Goal: Transaction & Acquisition: Purchase product/service

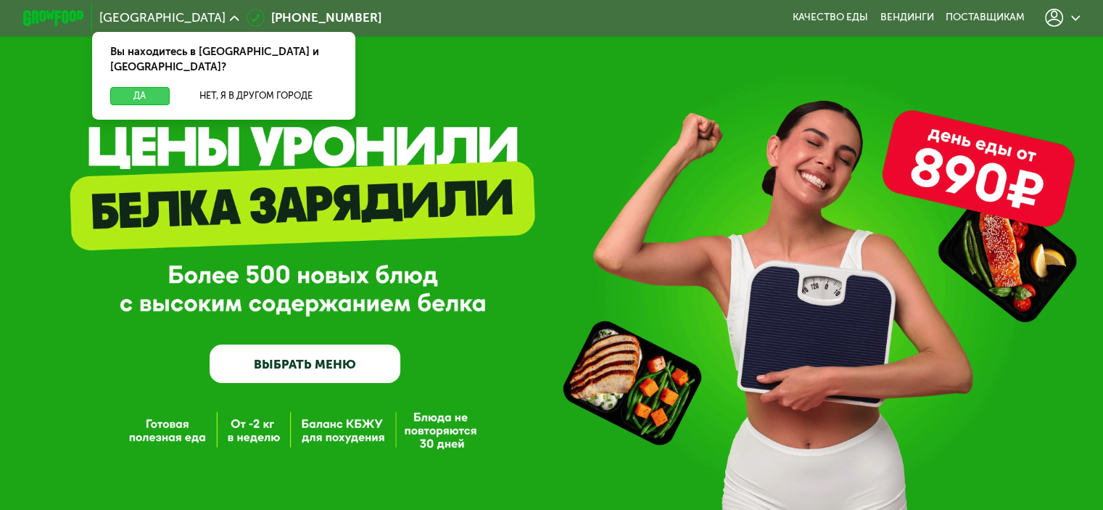
click at [138, 87] on button "Да" at bounding box center [139, 96] width 59 height 18
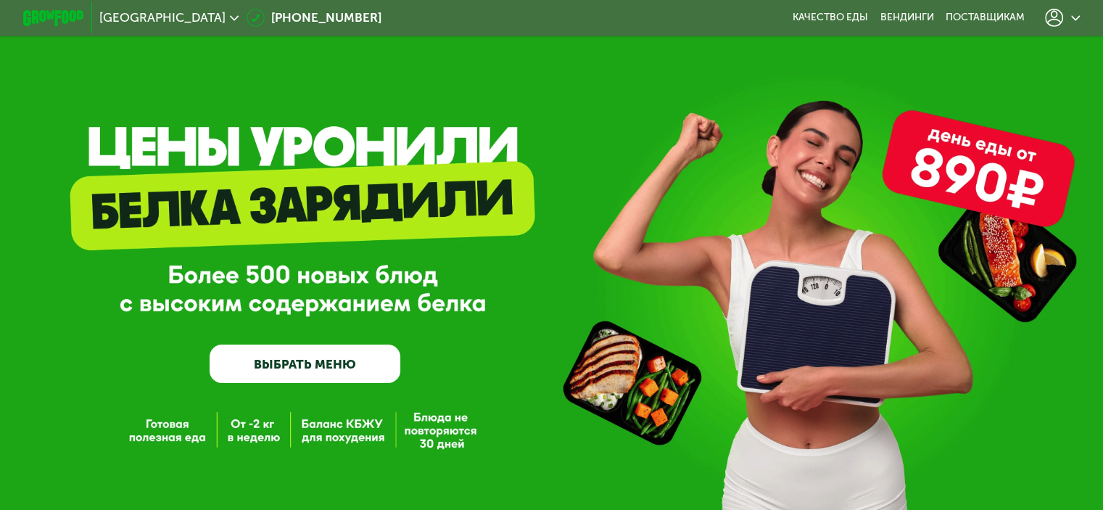
click at [1063, 14] on icon at bounding box center [1054, 18] width 18 height 18
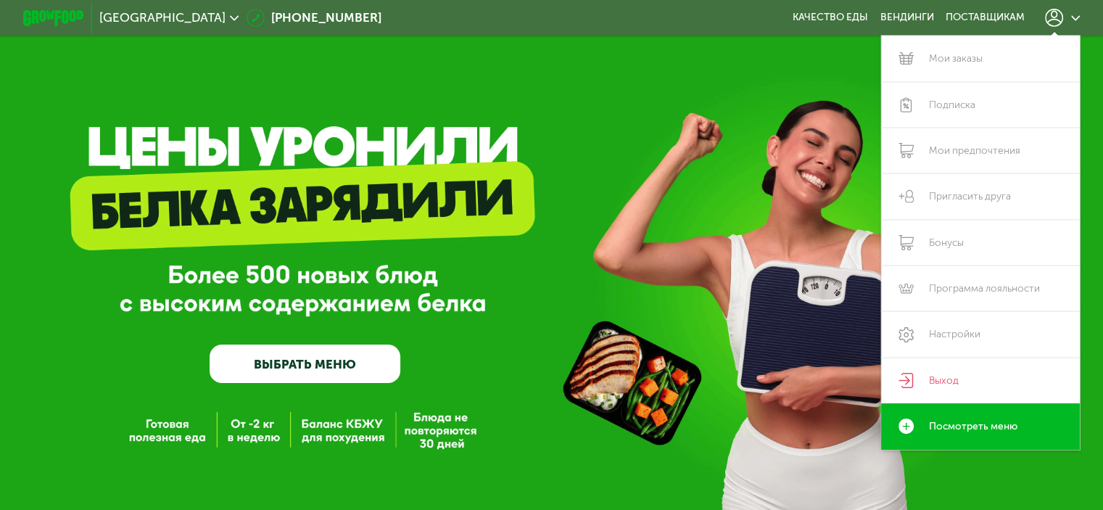
click at [749, 250] on div "GrowFood — доставка правильного питания ВЫБРАТЬ МЕНЮ" at bounding box center [551, 279] width 1103 height 207
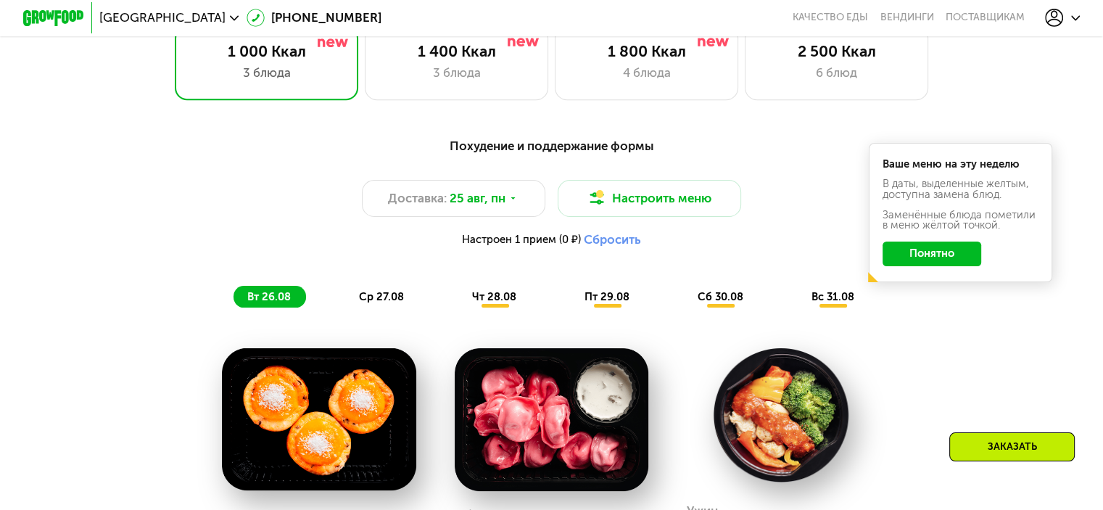
scroll to position [725, 0]
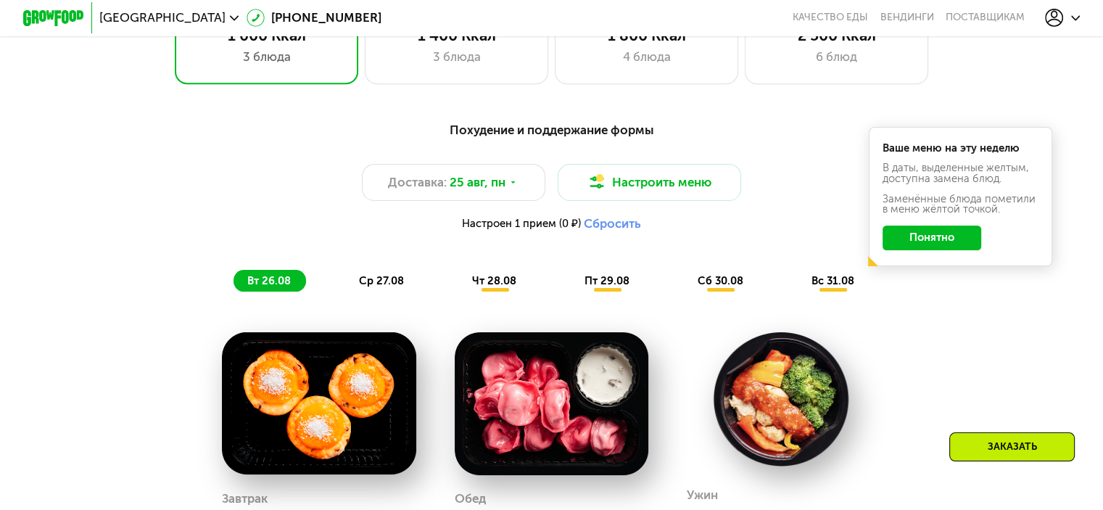
click at [944, 249] on button "Понятно" at bounding box center [932, 238] width 99 height 25
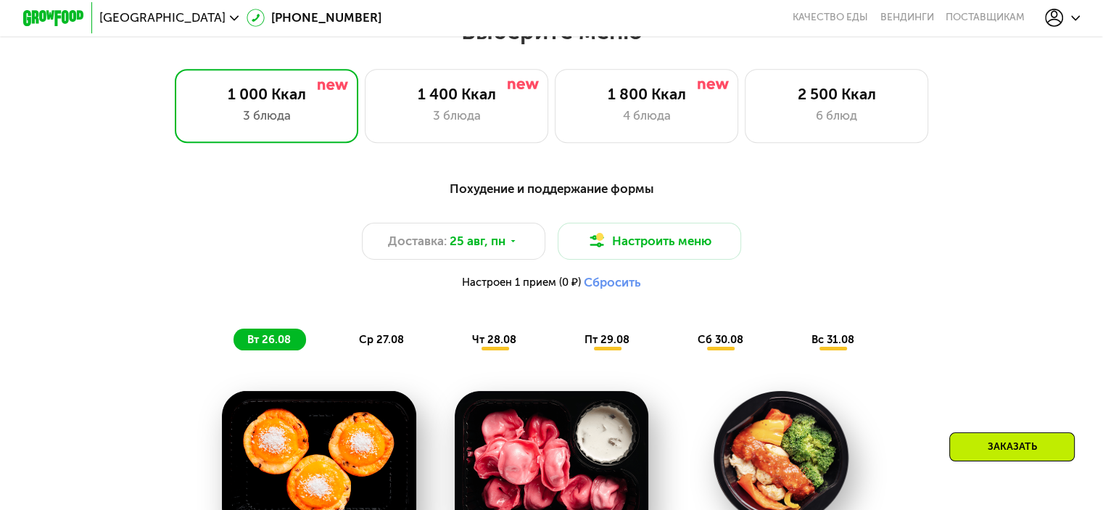
scroll to position [653, 0]
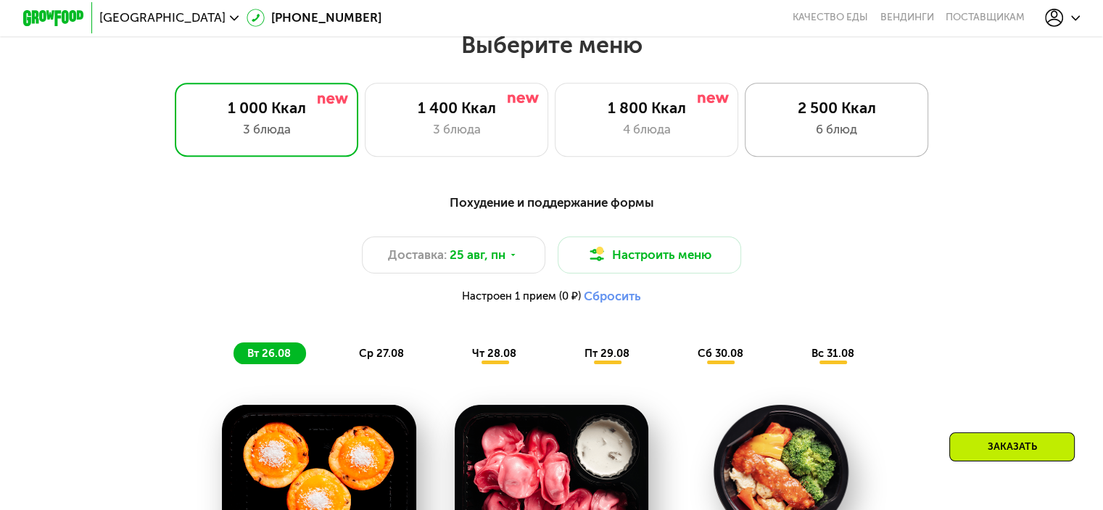
click at [828, 123] on div "2 500 Ккал 6 блюд" at bounding box center [837, 119] width 184 height 73
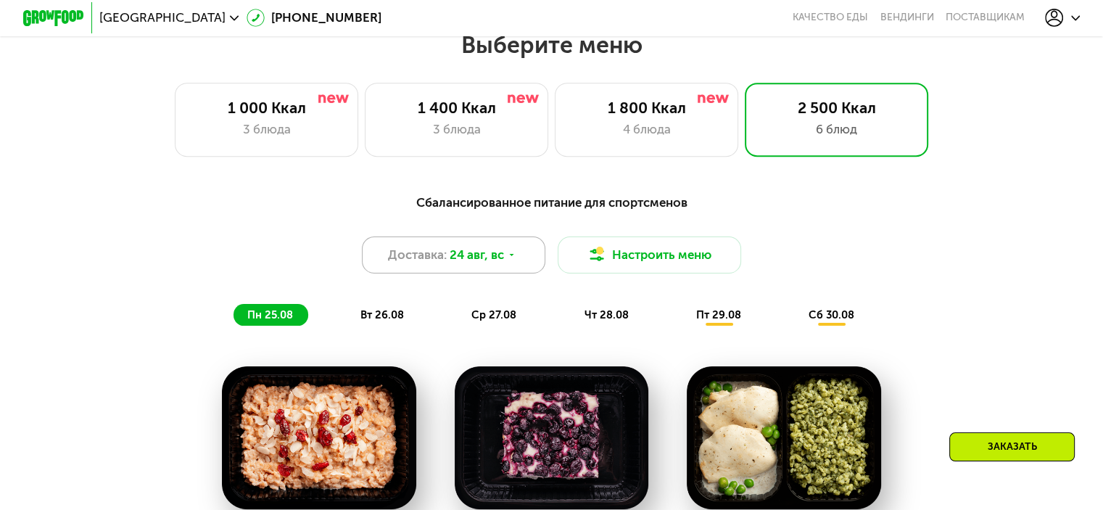
scroll to position [508, 0]
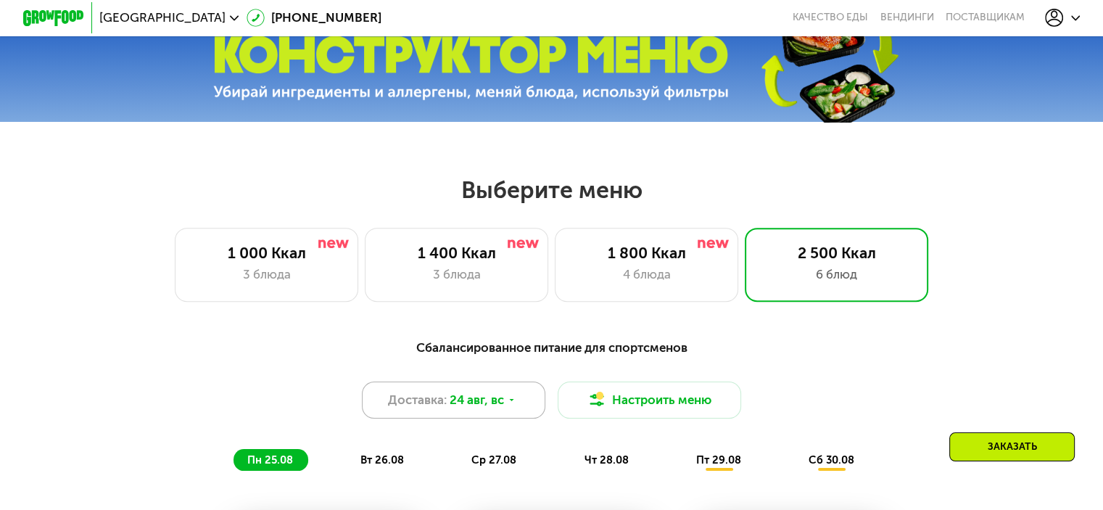
click at [488, 409] on span "24 авг, вс" at bounding box center [477, 400] width 54 height 18
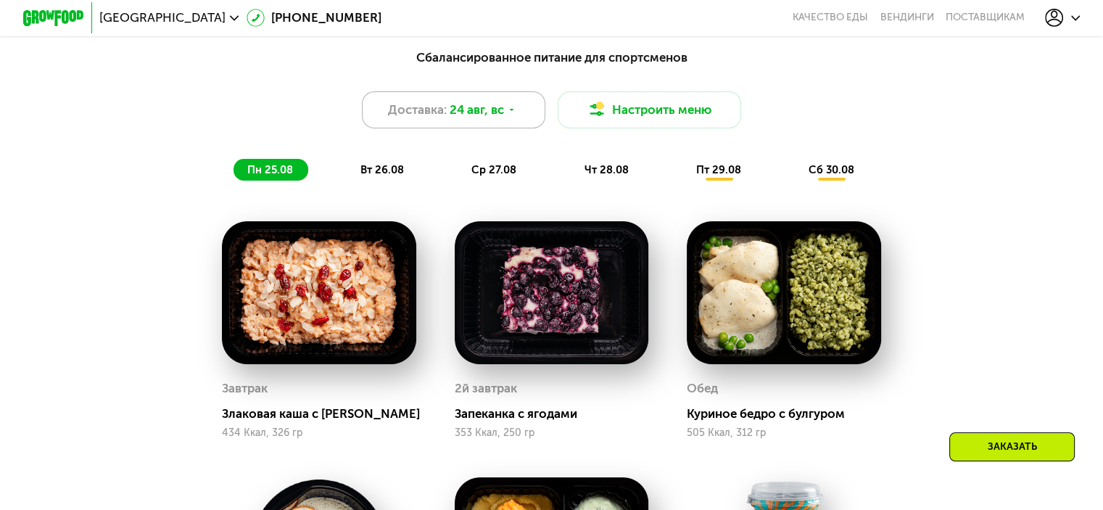
click at [512, 102] on div "Доставка: [DATE]" at bounding box center [454, 109] width 184 height 37
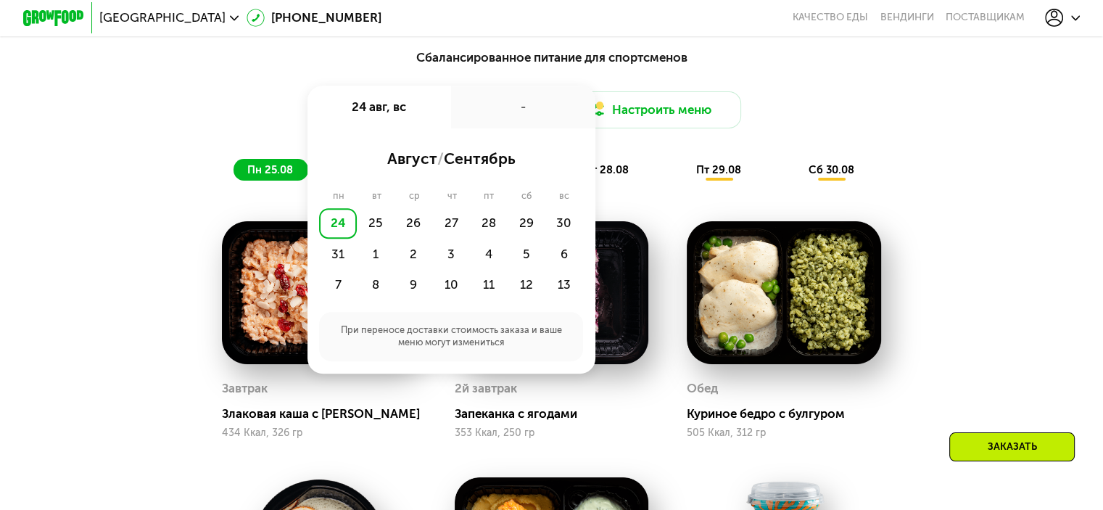
click at [137, 160] on div "Сбалансированное питание для спортсменов Доставка: [DATE] авг, вс - август / се…" at bounding box center [551, 114] width 907 height 133
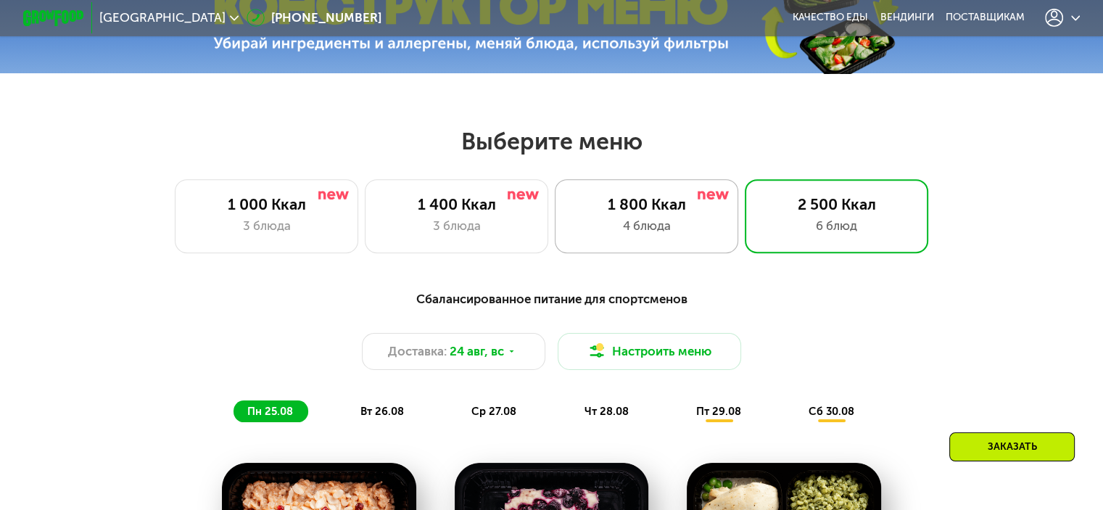
scroll to position [580, 0]
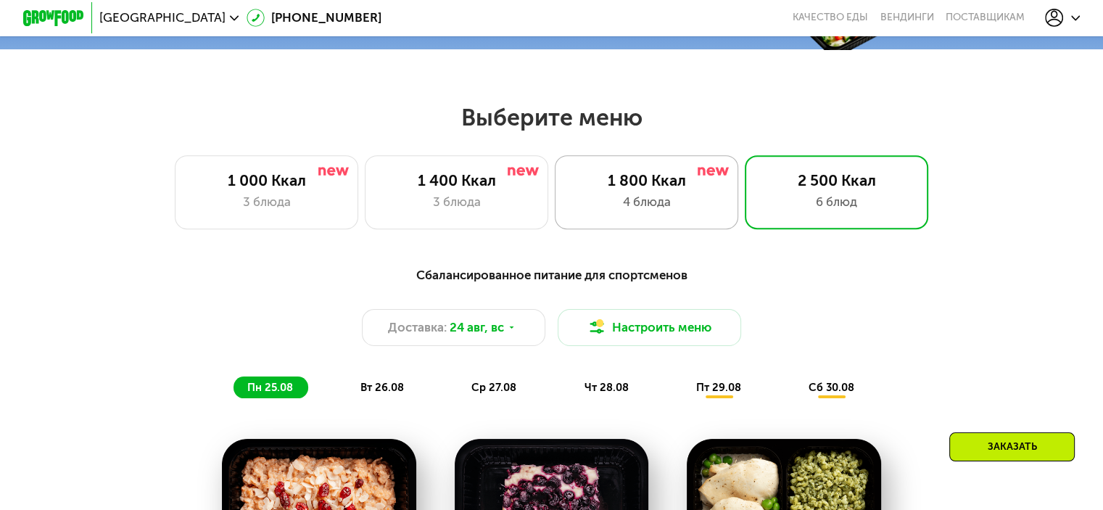
click at [673, 208] on div "4 блюда" at bounding box center [647, 202] width 152 height 18
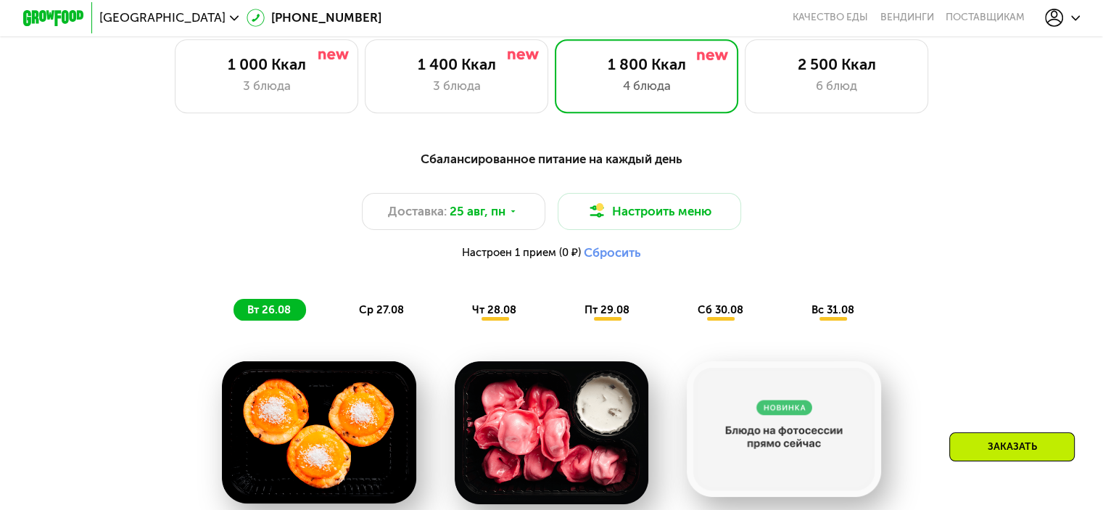
scroll to position [725, 0]
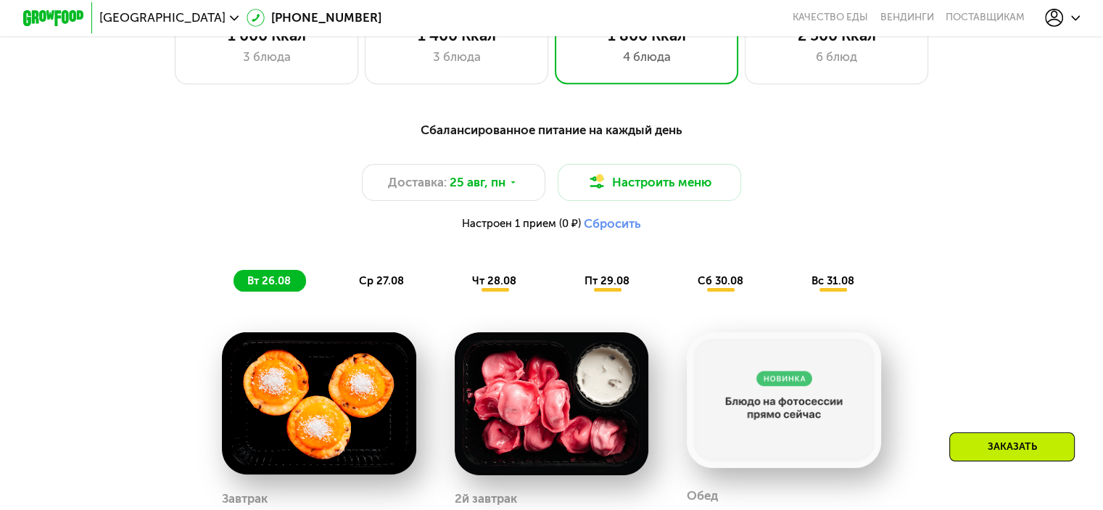
click at [400, 287] on span "ср 27.08" at bounding box center [381, 280] width 45 height 13
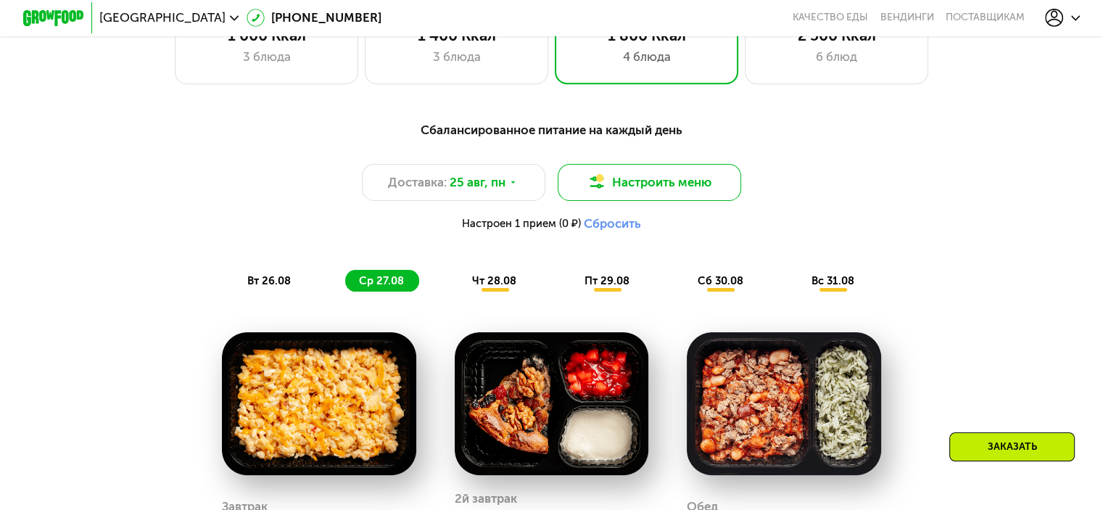
click at [635, 184] on button "Настроить меню" at bounding box center [650, 182] width 184 height 37
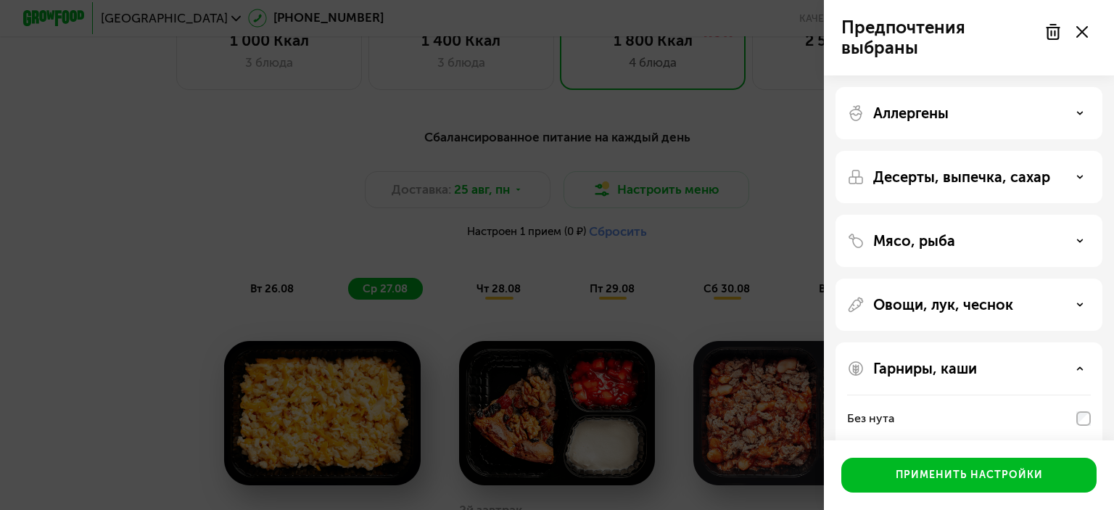
click at [1022, 114] on div "Аллергены" at bounding box center [969, 112] width 244 height 17
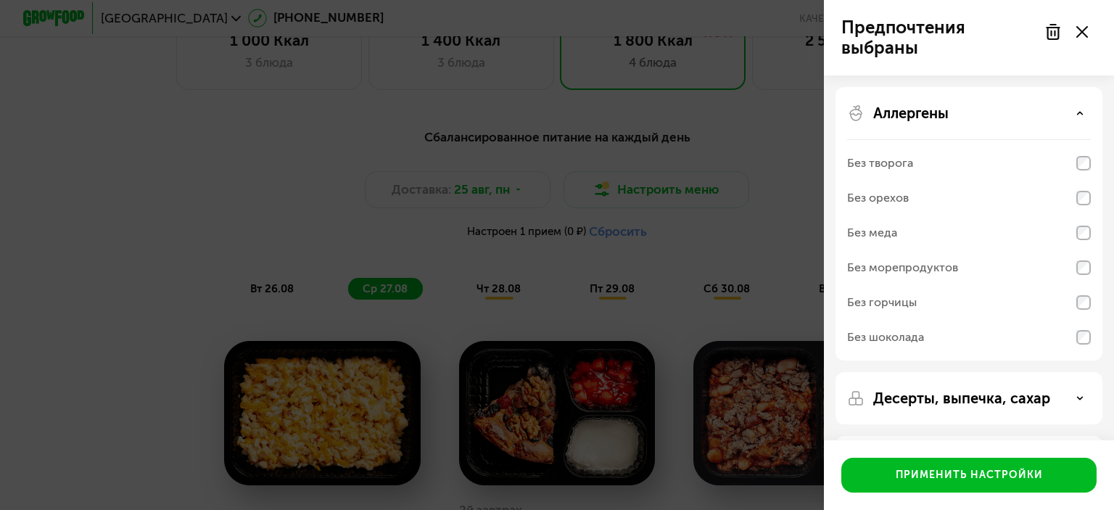
click at [881, 200] on div "Без орехов" at bounding box center [878, 197] width 62 height 17
click at [897, 199] on div "Без орехов" at bounding box center [878, 197] width 62 height 17
click at [887, 195] on div "Без орехов" at bounding box center [878, 197] width 62 height 17
click at [1076, 197] on div "Без орехов" at bounding box center [969, 198] width 244 height 35
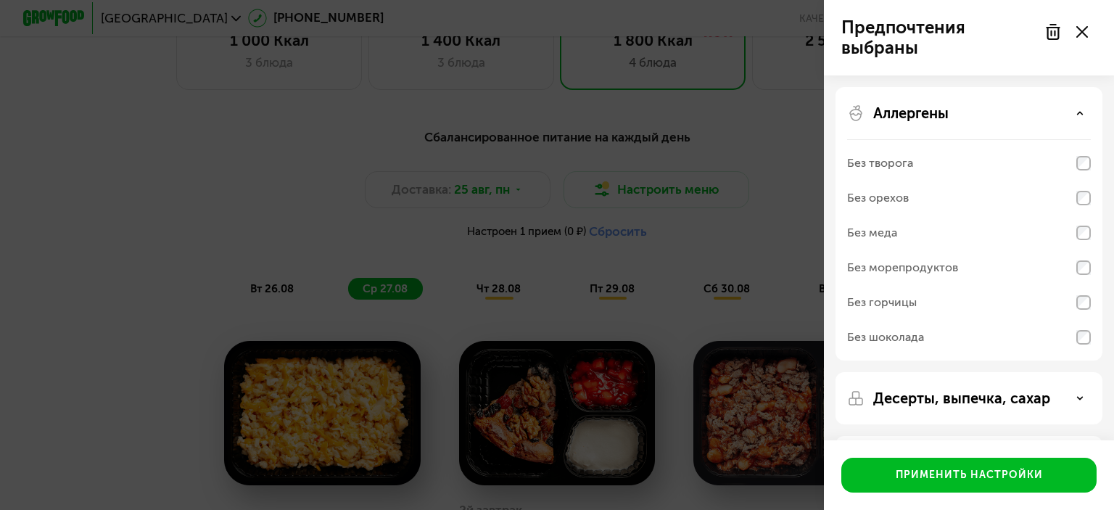
click at [1091, 372] on div "Аллергены Без творога Без орехов Без меда Без морепродуктов Без горчицы Без шок…" at bounding box center [969, 398] width 267 height 52
click at [1074, 372] on div "Аллергены Без творога Без орехов Без меда Без морепродуктов Без горчицы Без шок…" at bounding box center [969, 398] width 267 height 52
click at [1068, 112] on div "Аллергены" at bounding box center [969, 112] width 244 height 17
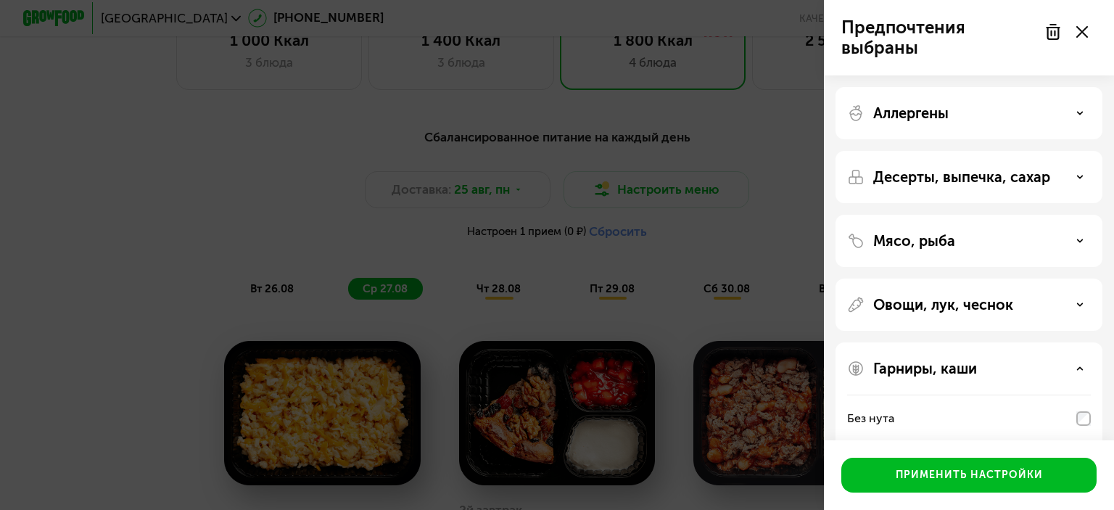
click at [1079, 32] on icon at bounding box center [1082, 32] width 12 height 12
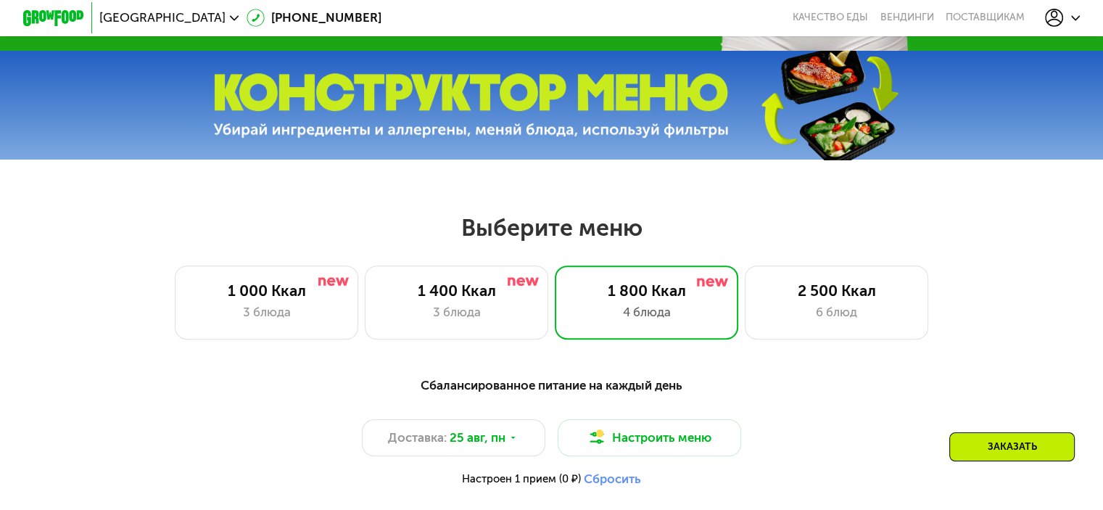
scroll to position [435, 0]
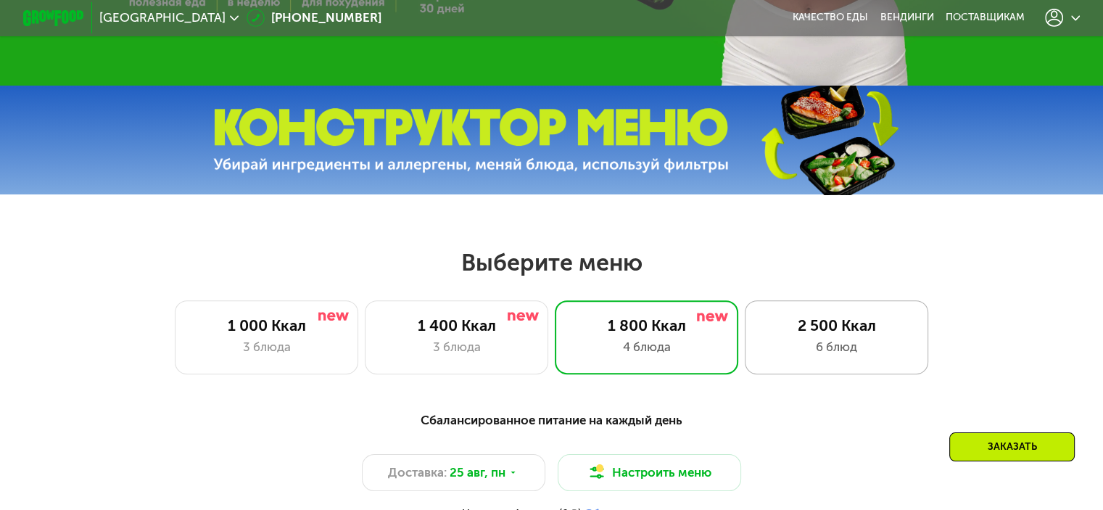
click at [841, 350] on div "6 блюд" at bounding box center [837, 347] width 152 height 18
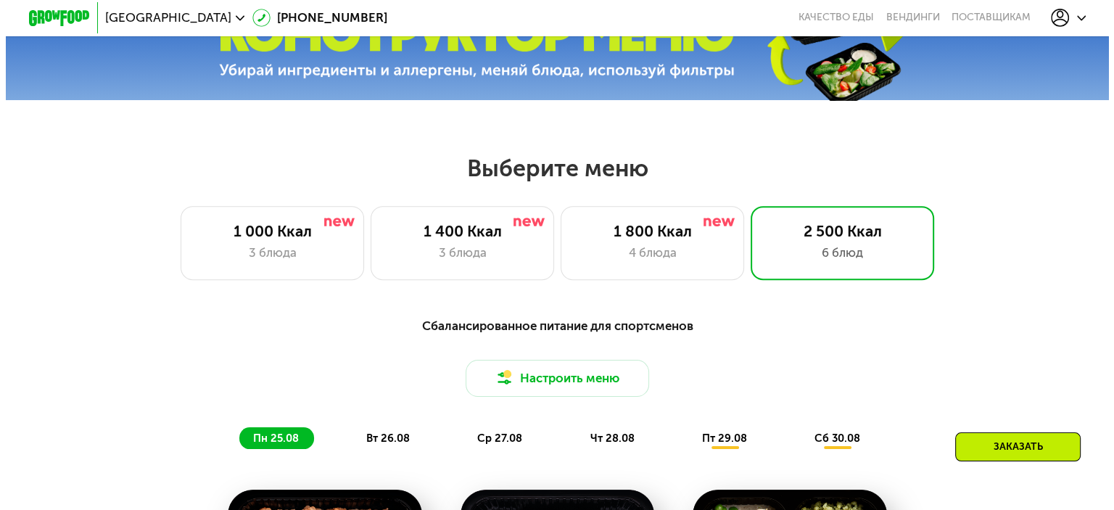
scroll to position [580, 0]
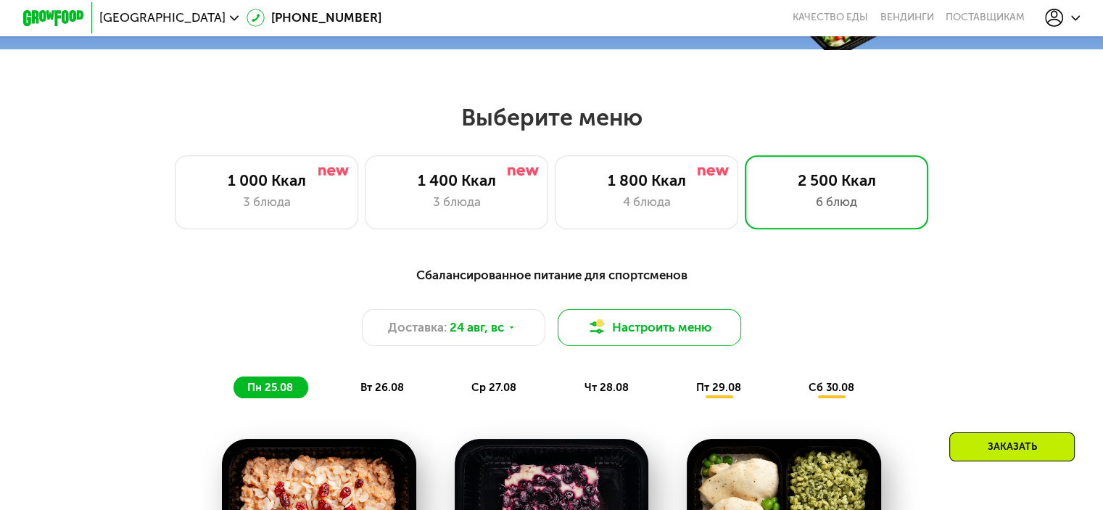
click at [665, 340] on button "Настроить меню" at bounding box center [650, 327] width 184 height 37
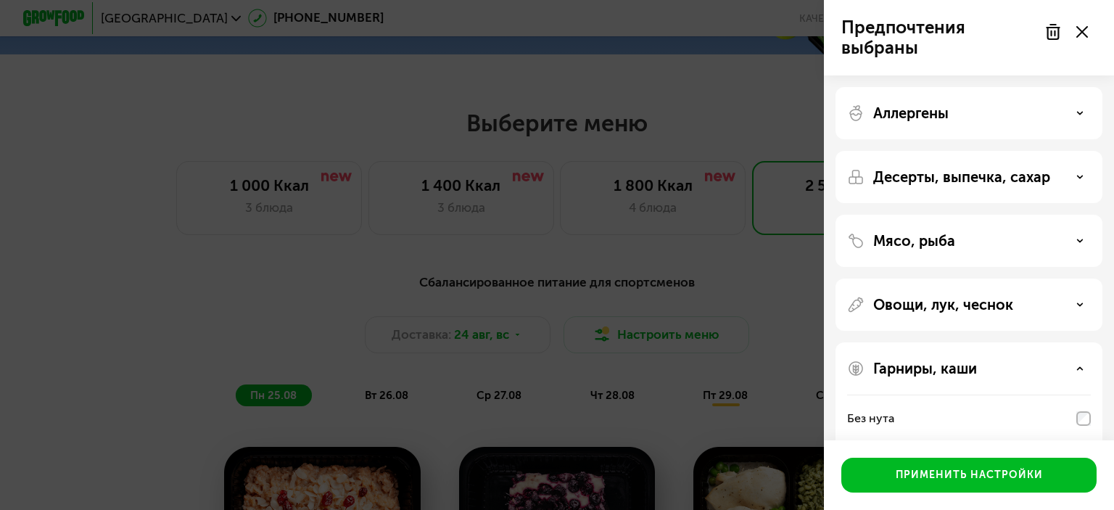
click at [1031, 151] on div "Аллергены" at bounding box center [969, 177] width 267 height 52
click at [1079, 111] on icon at bounding box center [1079, 113] width 7 height 7
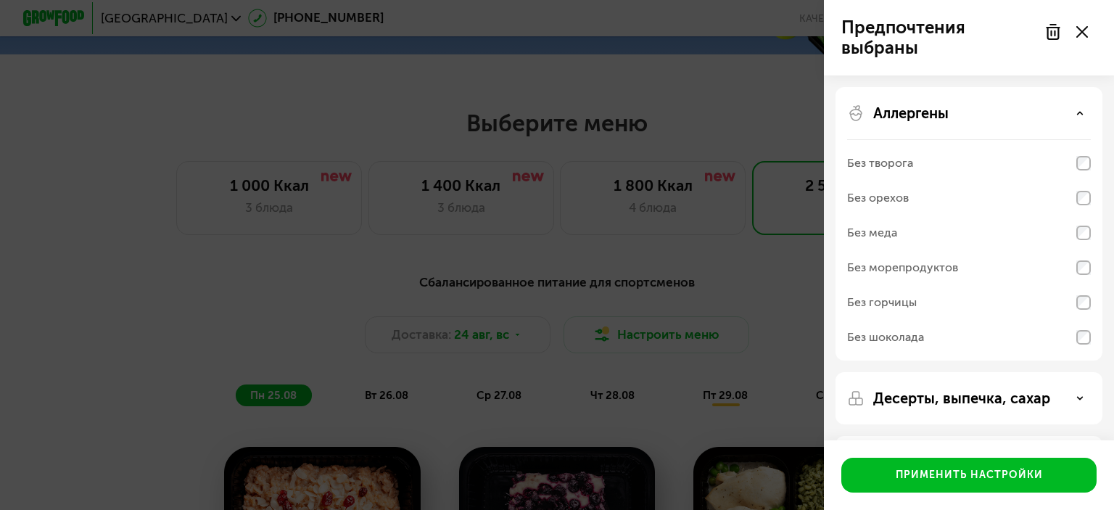
click at [1016, 436] on div "Десерты, выпечка, сахар" at bounding box center [969, 462] width 267 height 52
click at [1016, 396] on p "Десерты, выпечка, сахар" at bounding box center [961, 398] width 177 height 17
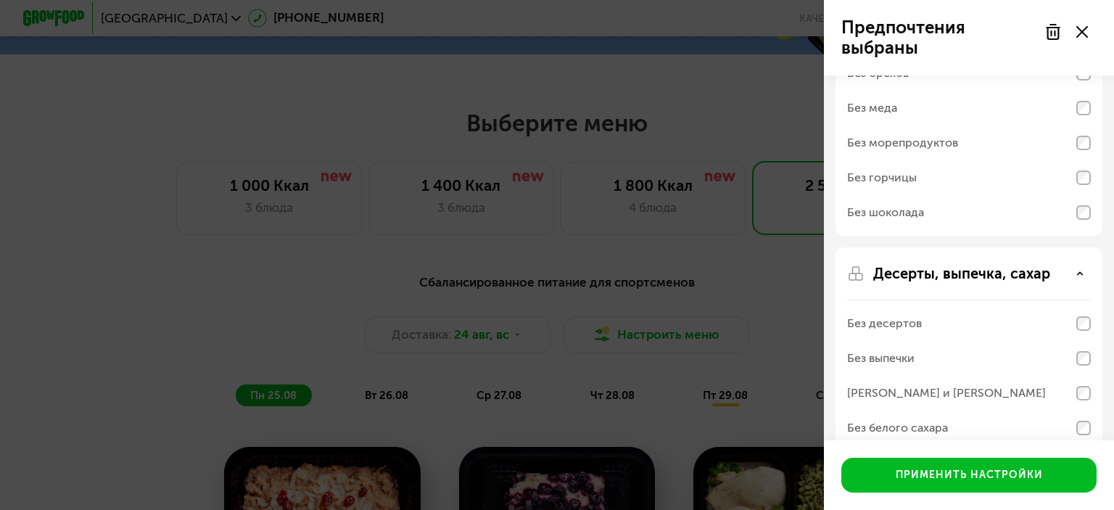
scroll to position [218, 0]
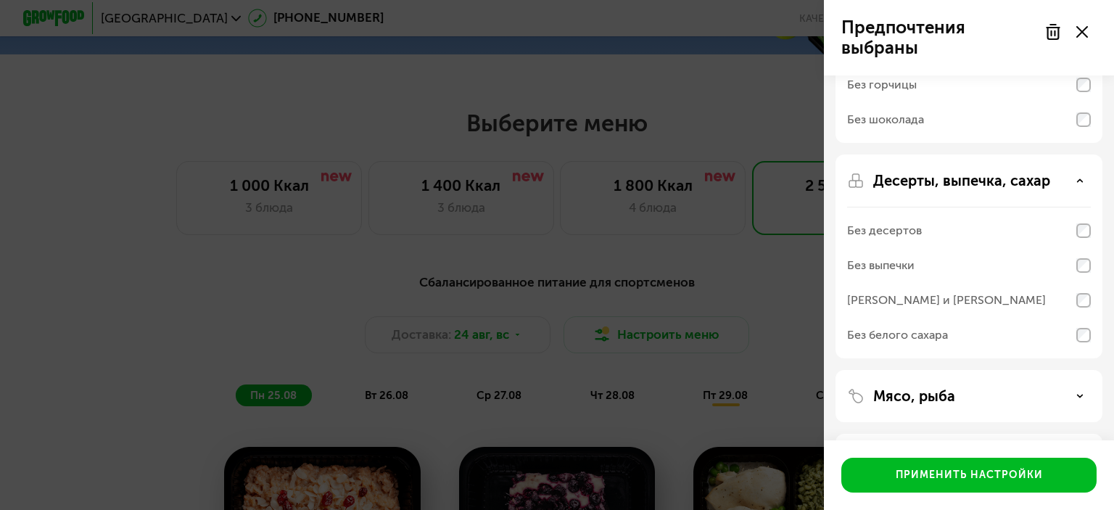
click at [943, 223] on div "Без десертов" at bounding box center [969, 230] width 244 height 35
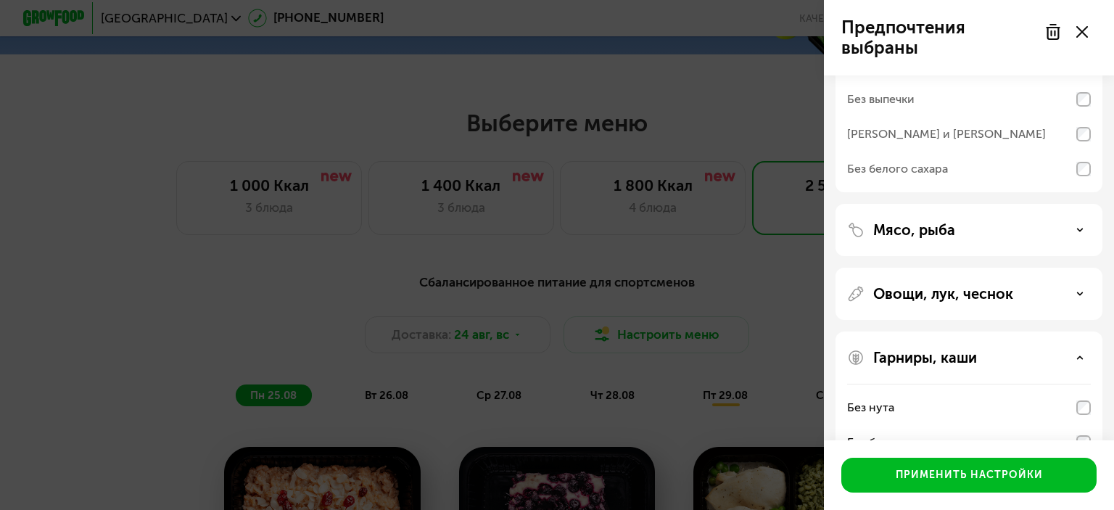
scroll to position [508, 0]
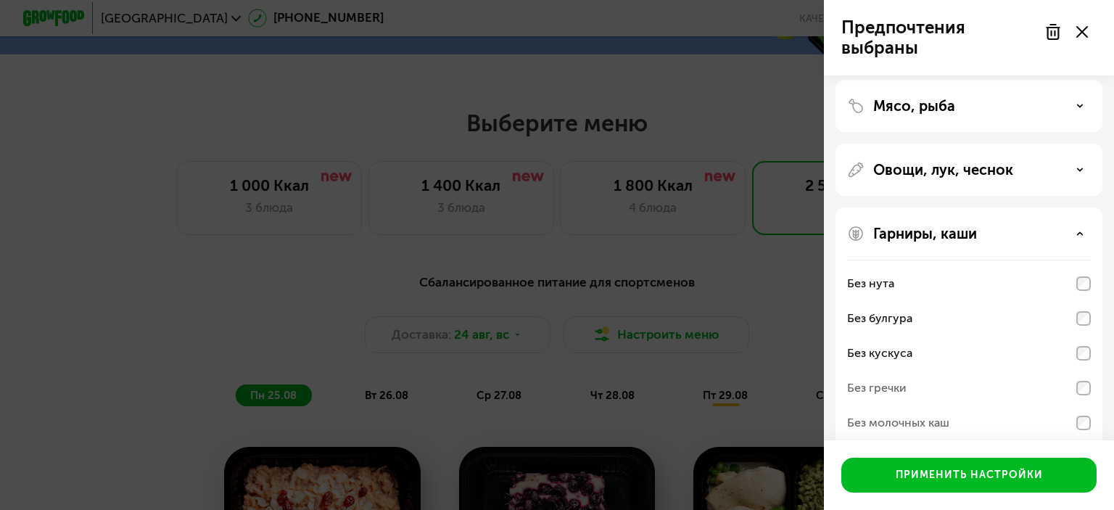
click at [883, 301] on div "Без нута" at bounding box center [969, 318] width 244 height 35
click at [881, 285] on div "Без нута" at bounding box center [870, 283] width 47 height 17
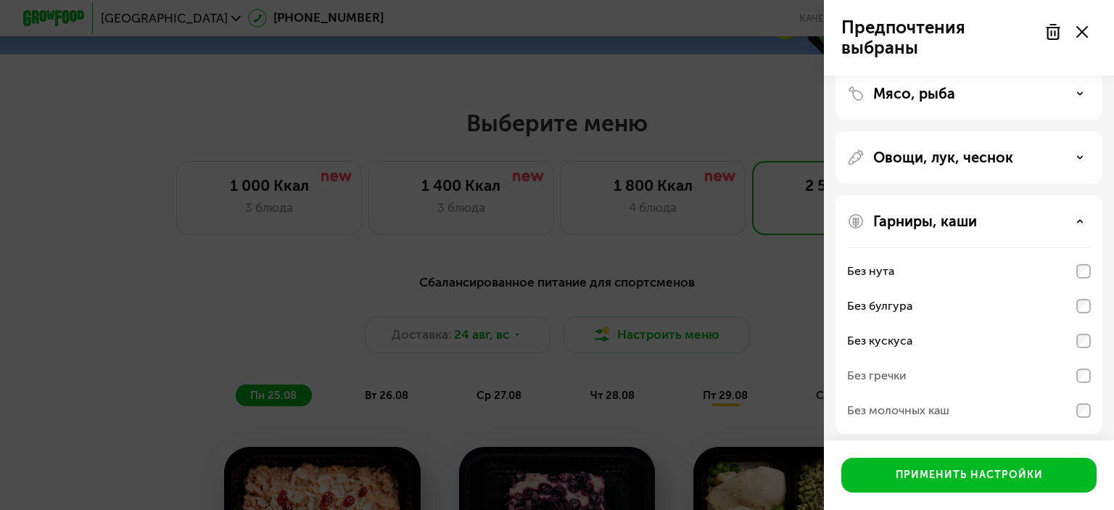
scroll to position [527, 0]
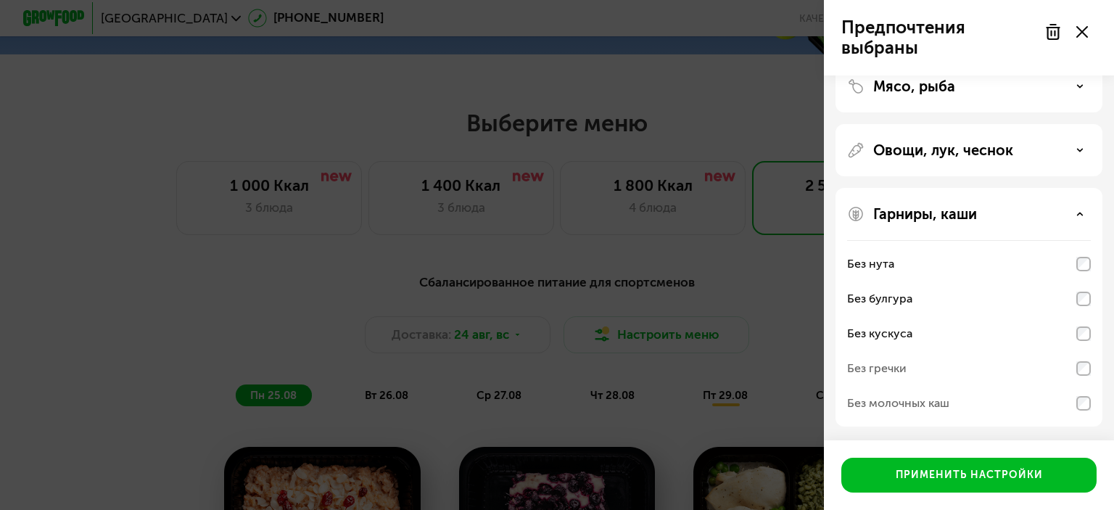
click at [928, 216] on p "Гарниры, каши" at bounding box center [925, 213] width 104 height 17
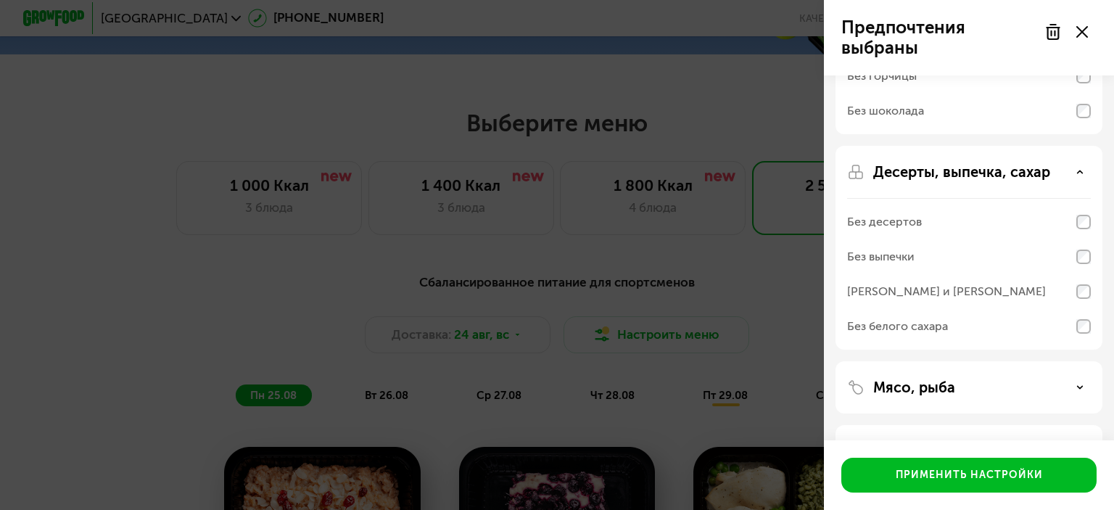
scroll to position [341, 0]
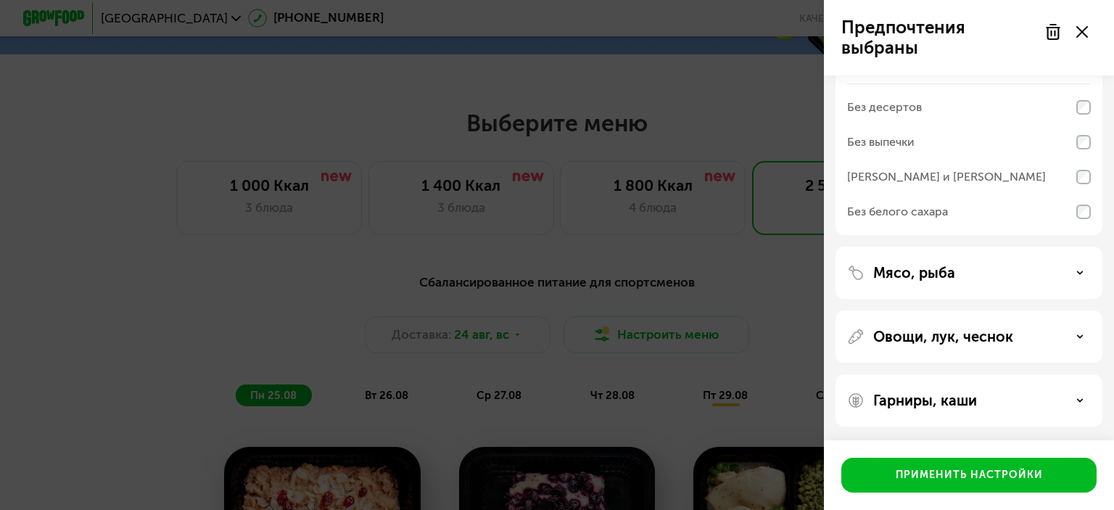
click at [955, 271] on div "Мясо, рыба" at bounding box center [969, 272] width 244 height 17
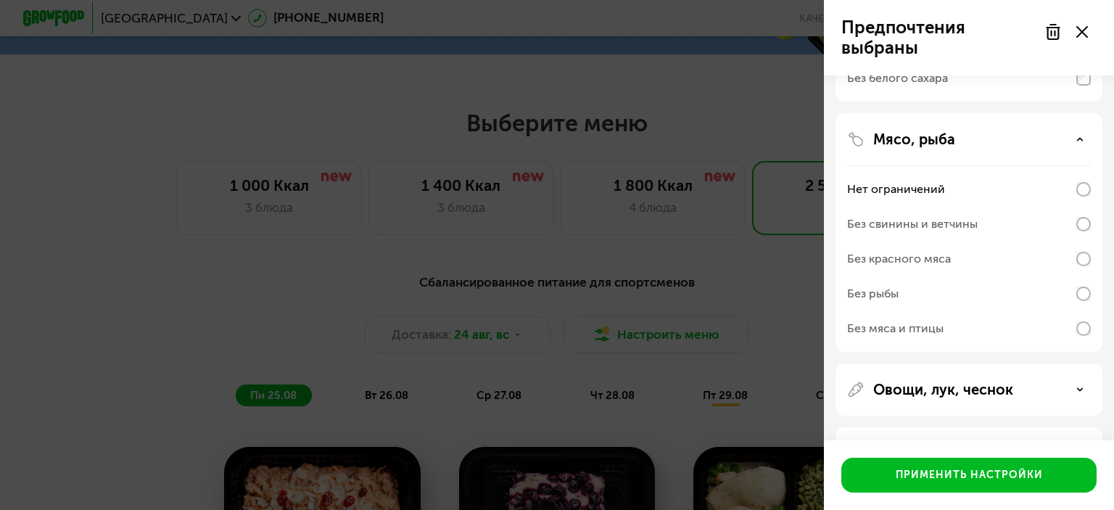
scroll to position [527, 0]
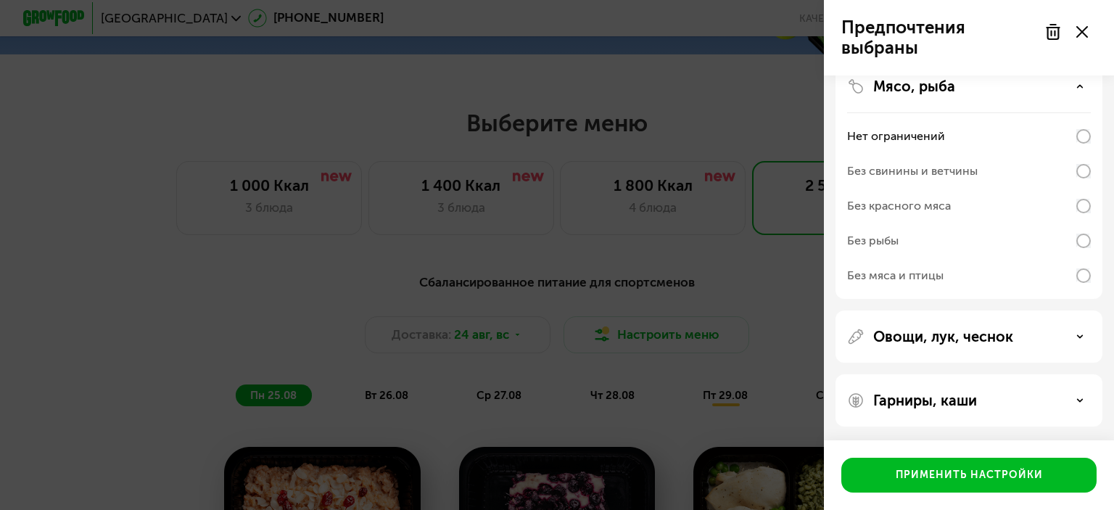
click at [891, 276] on div "Без мяса и птицы" at bounding box center [895, 275] width 96 height 17
click at [921, 331] on p "Овощи, лук, чеснок" at bounding box center [943, 336] width 140 height 17
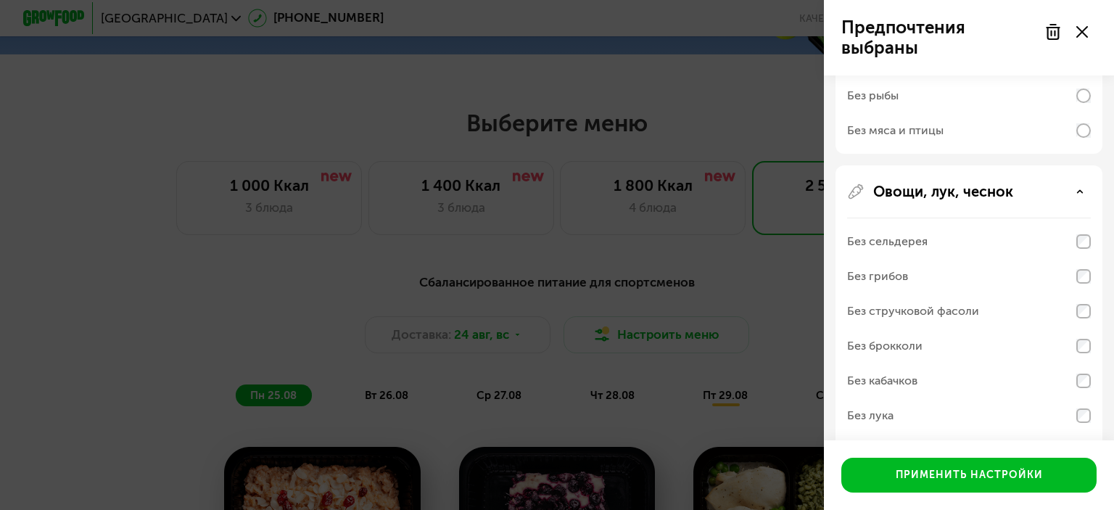
scroll to position [745, 0]
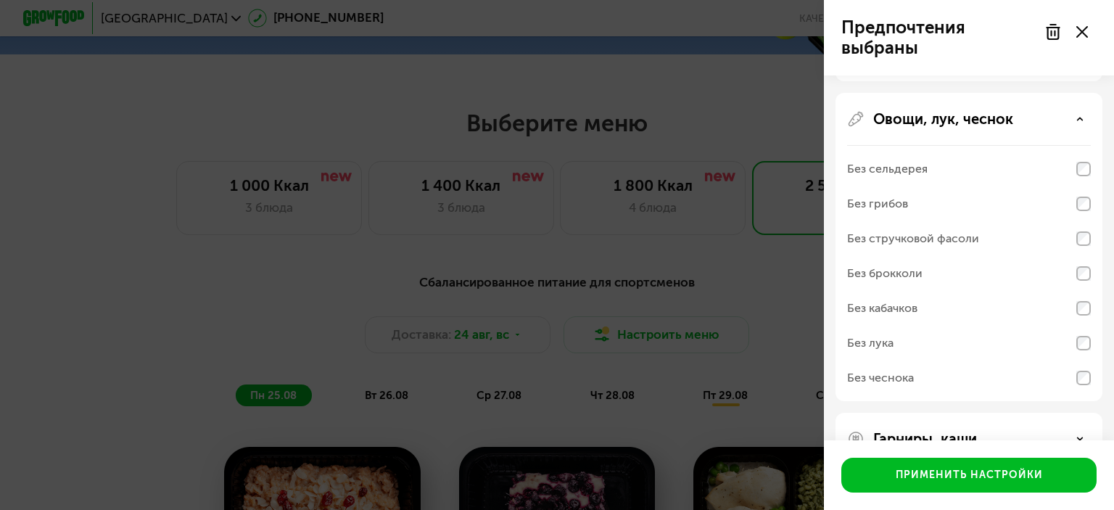
click at [964, 122] on p "Овощи, лук, чеснок" at bounding box center [943, 118] width 140 height 17
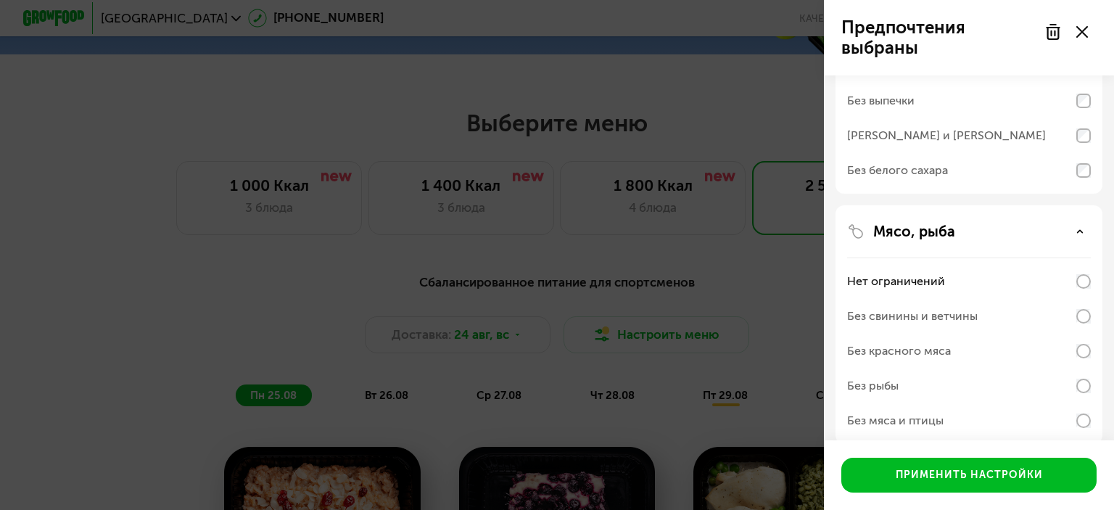
click at [939, 225] on p "Мясо, рыба" at bounding box center [914, 231] width 82 height 17
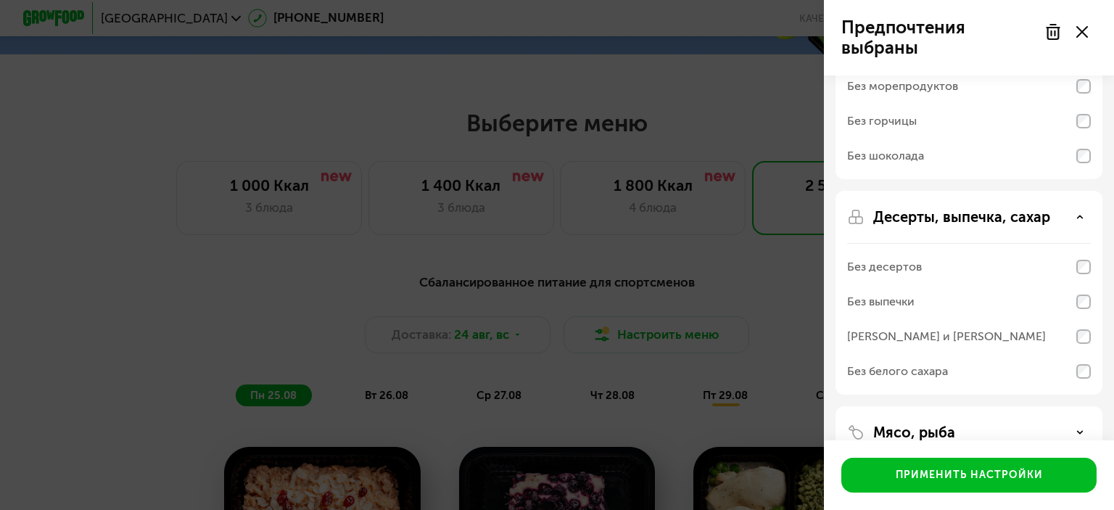
scroll to position [123, 0]
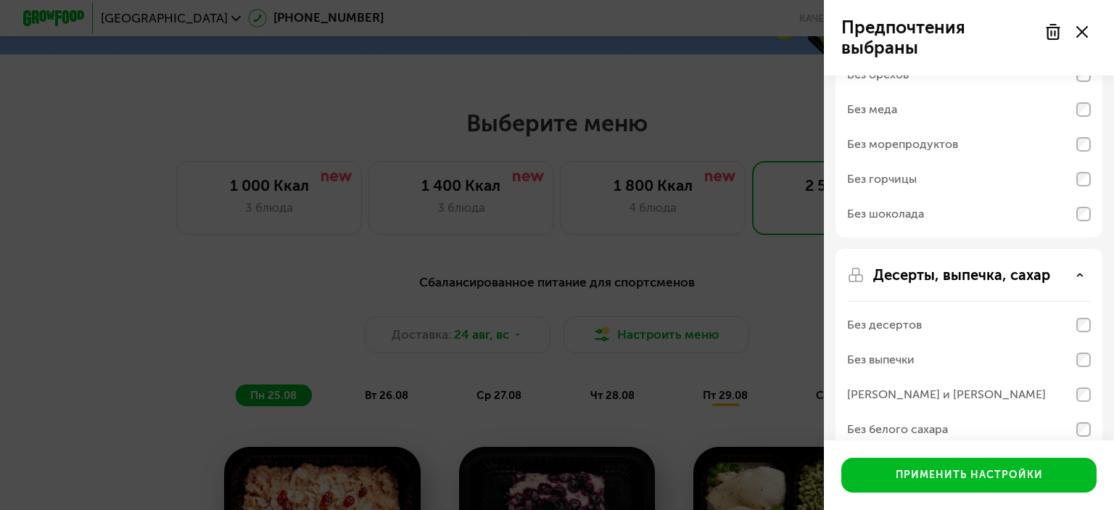
click at [929, 268] on p "Десерты, выпечка, сахар" at bounding box center [961, 274] width 177 height 17
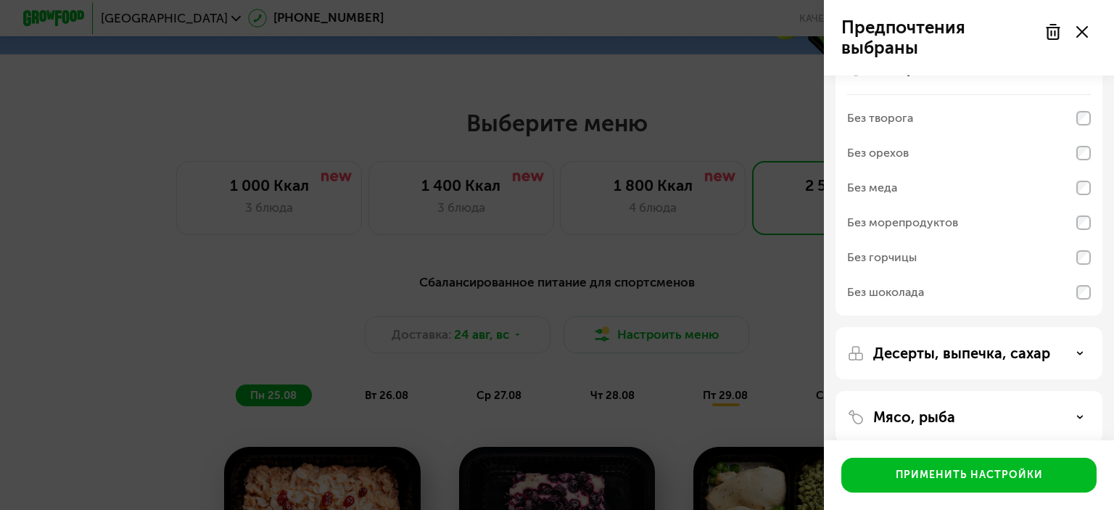
scroll to position [0, 0]
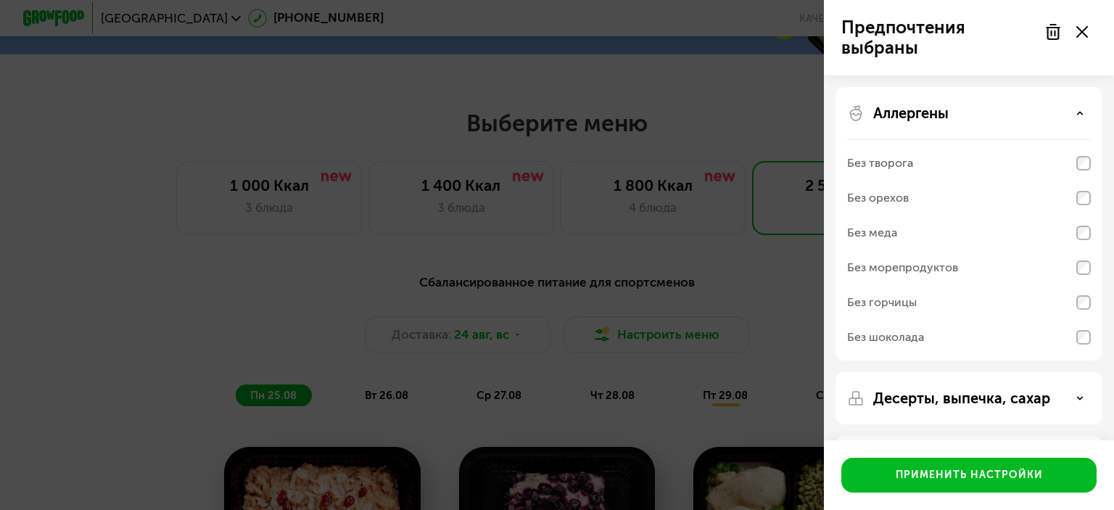
click at [934, 114] on p "Аллергены" at bounding box center [910, 112] width 75 height 17
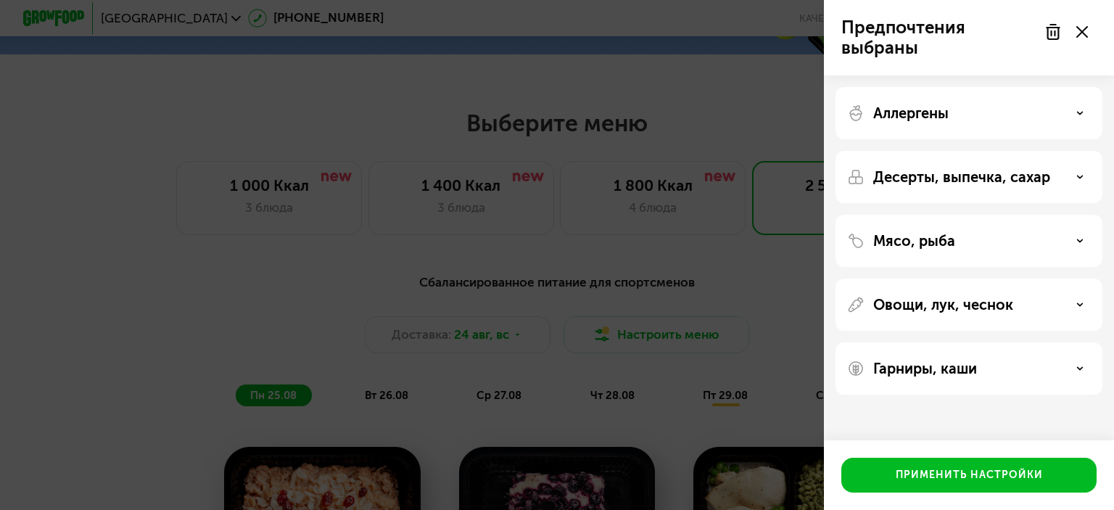
click at [950, 114] on div "Аллергены" at bounding box center [969, 112] width 244 height 17
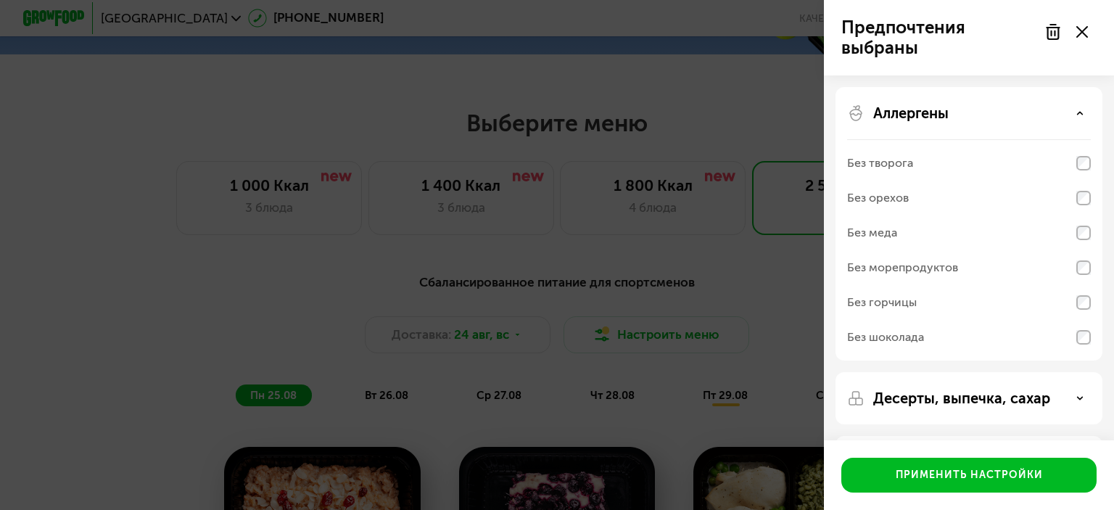
click at [978, 112] on div "Аллергены" at bounding box center [969, 112] width 244 height 17
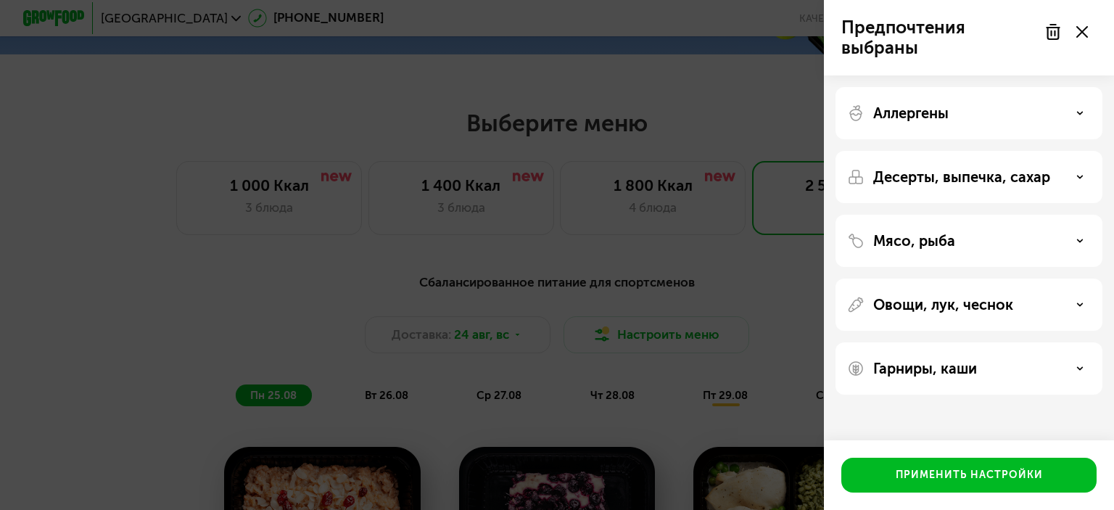
click at [993, 371] on div "Гарниры, каши" at bounding box center [969, 368] width 244 height 17
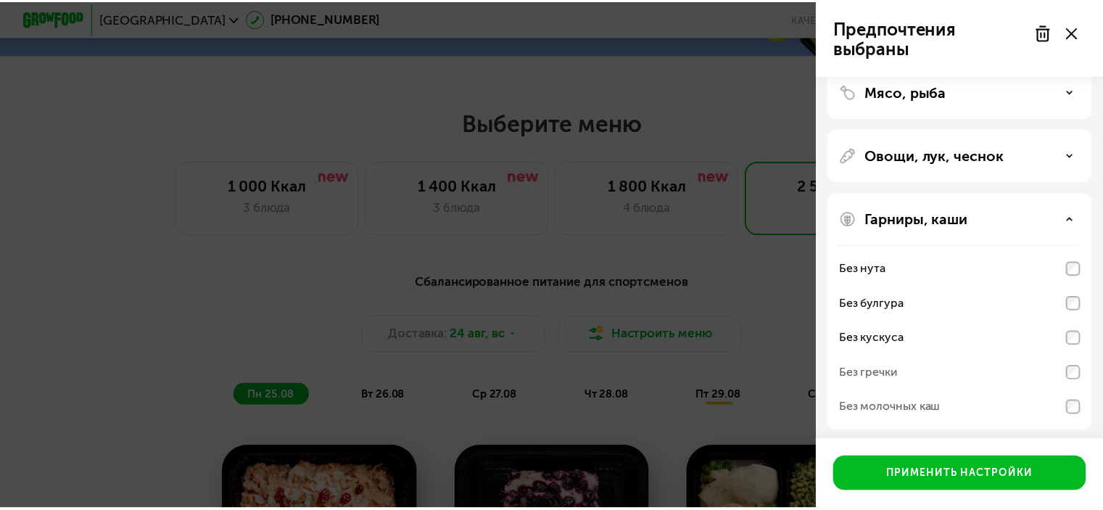
scroll to position [155, 0]
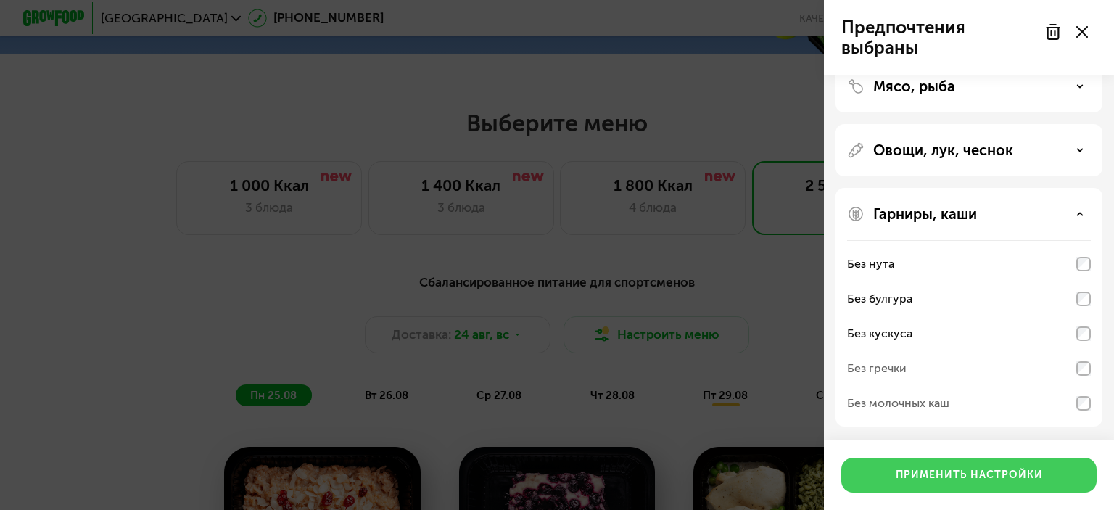
click at [981, 471] on div "Применить настройки" at bounding box center [969, 475] width 147 height 15
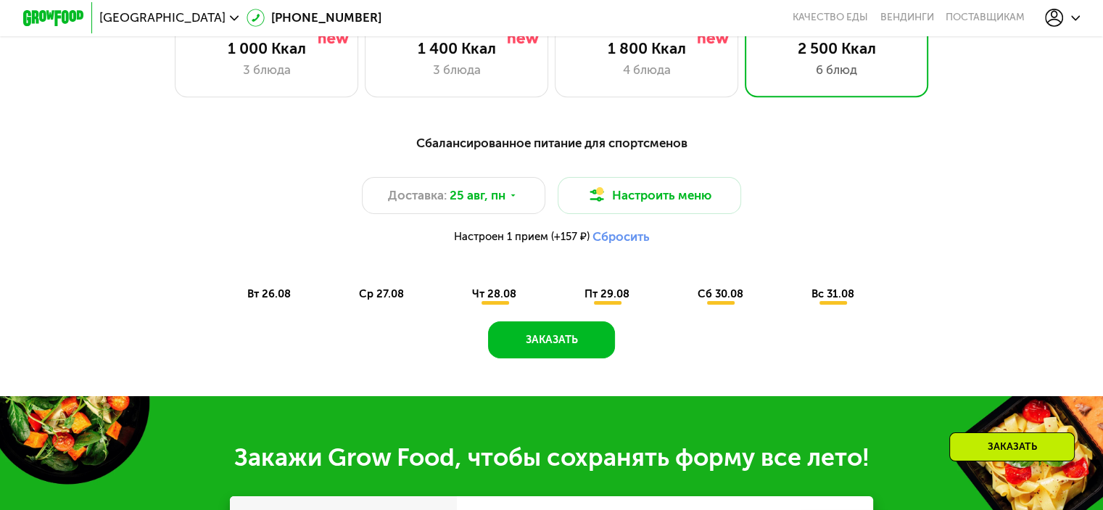
scroll to position [725, 0]
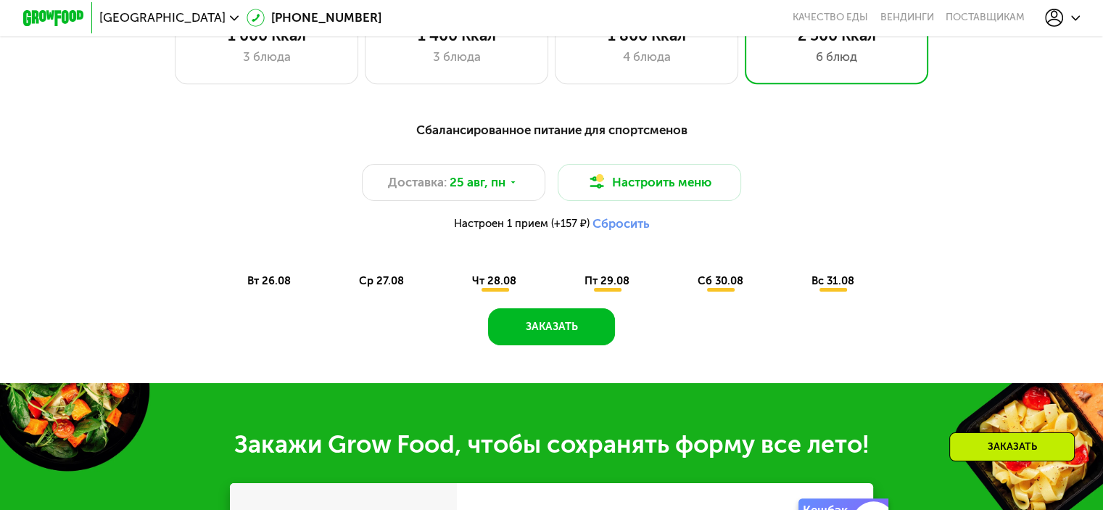
click at [261, 287] on span "вт 26.08" at bounding box center [269, 280] width 44 height 13
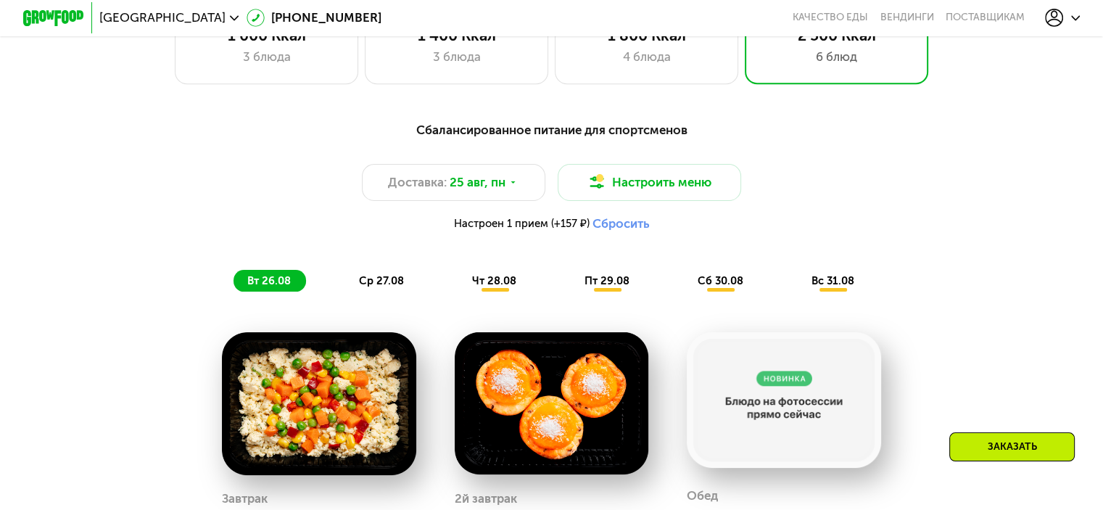
click at [380, 287] on span "ср 27.08" at bounding box center [381, 280] width 45 height 13
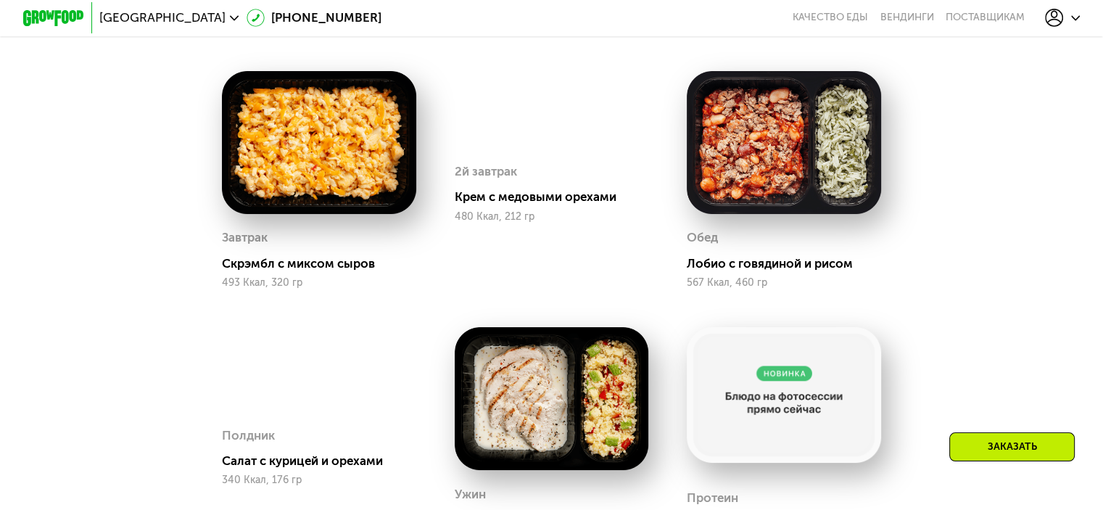
scroll to position [1016, 0]
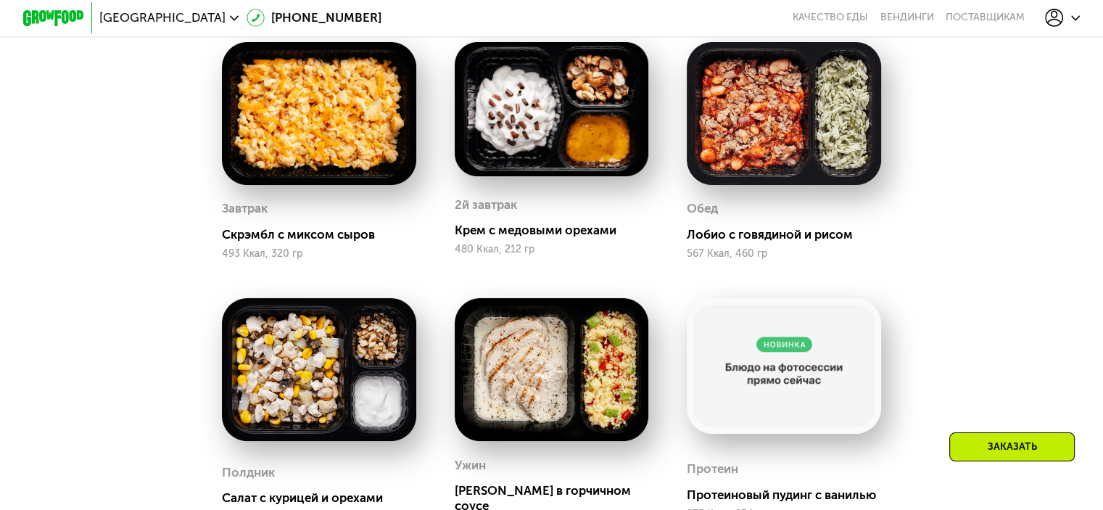
click at [545, 137] on img at bounding box center [552, 109] width 194 height 135
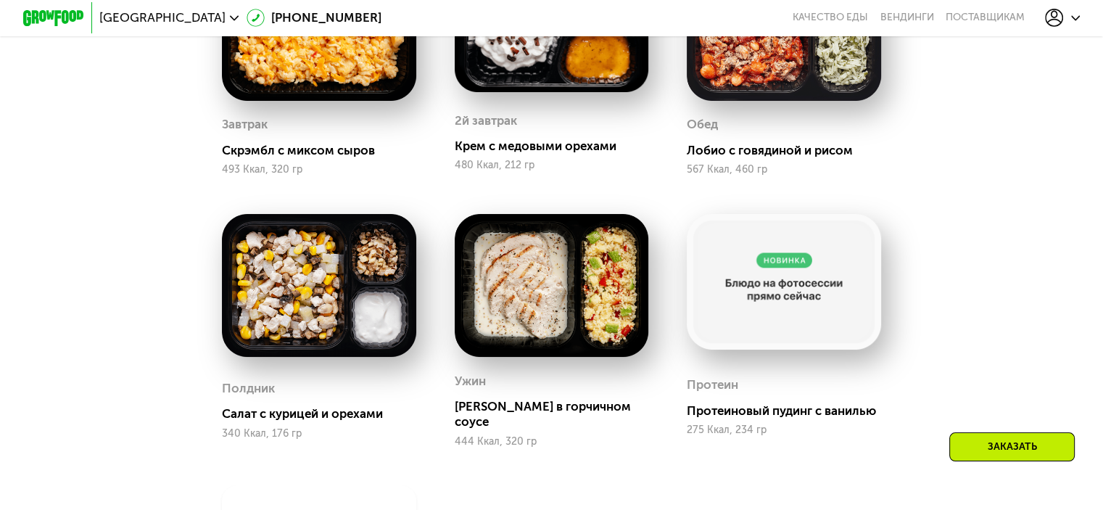
scroll to position [1088, 0]
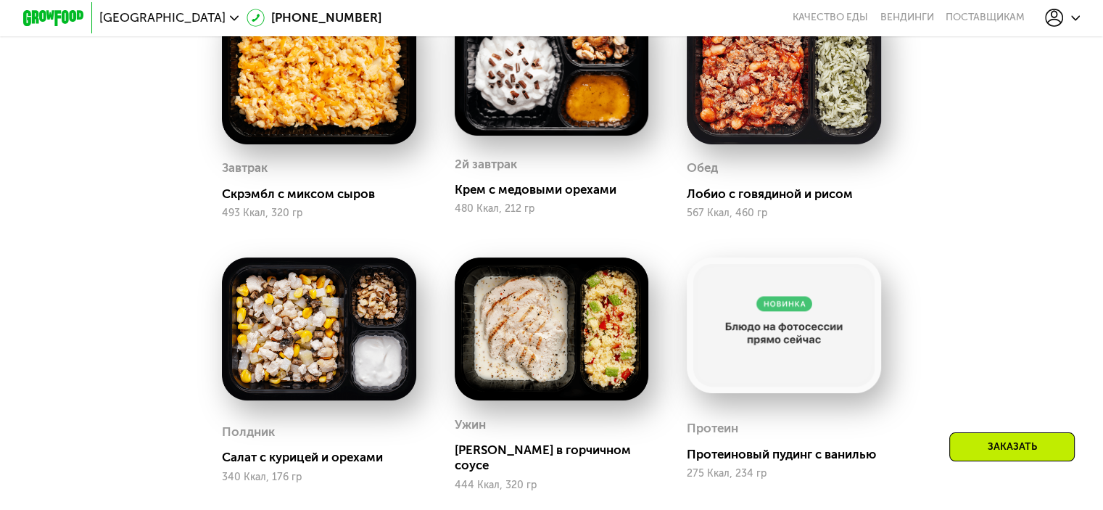
drag, startPoint x: 959, startPoint y: 271, endPoint x: 969, endPoint y: 234, distance: 38.4
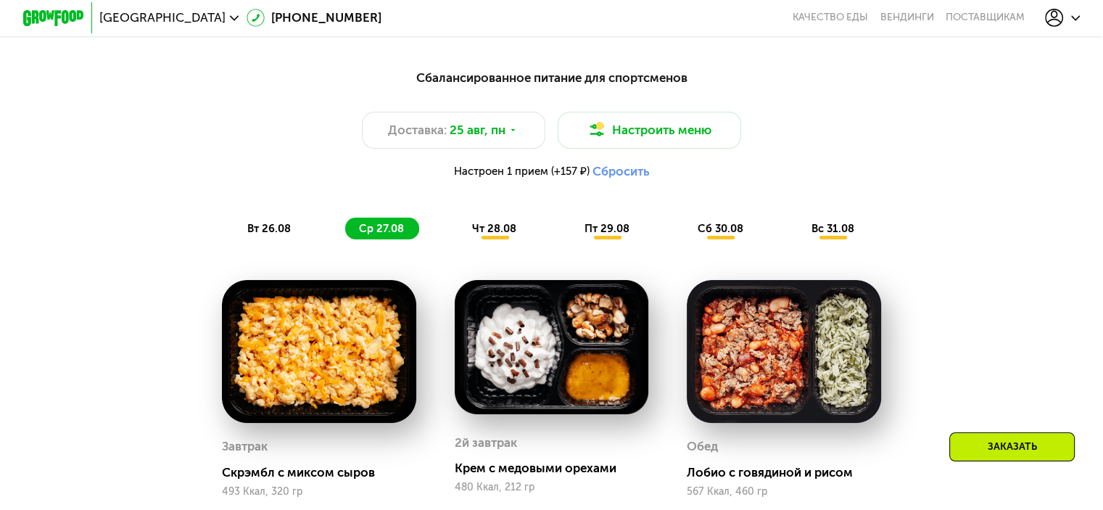
scroll to position [766, 0]
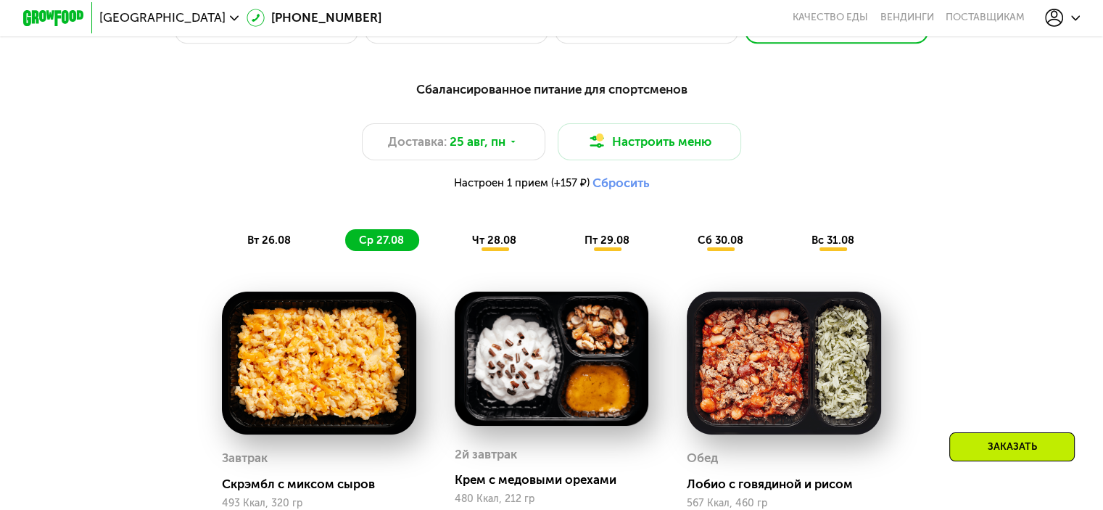
click at [487, 247] on span "чт 28.08" at bounding box center [494, 240] width 44 height 13
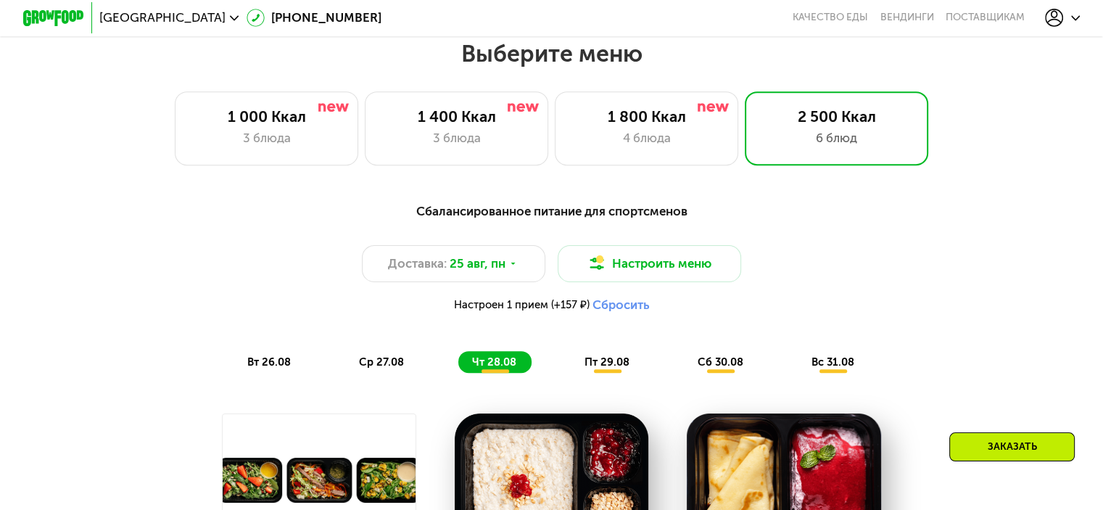
scroll to position [621, 0]
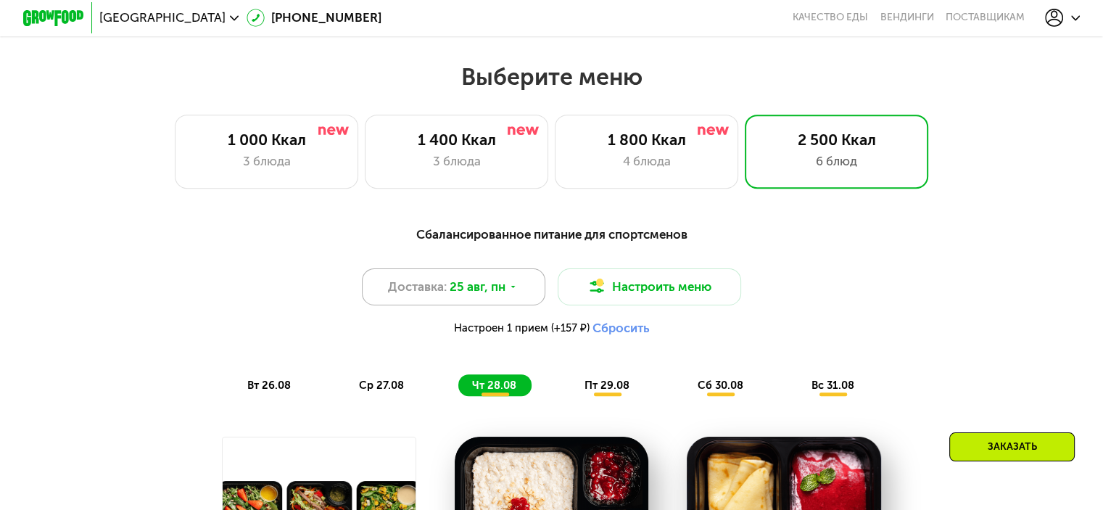
click at [511, 286] on div "Доставка: [DATE]" at bounding box center [454, 286] width 184 height 37
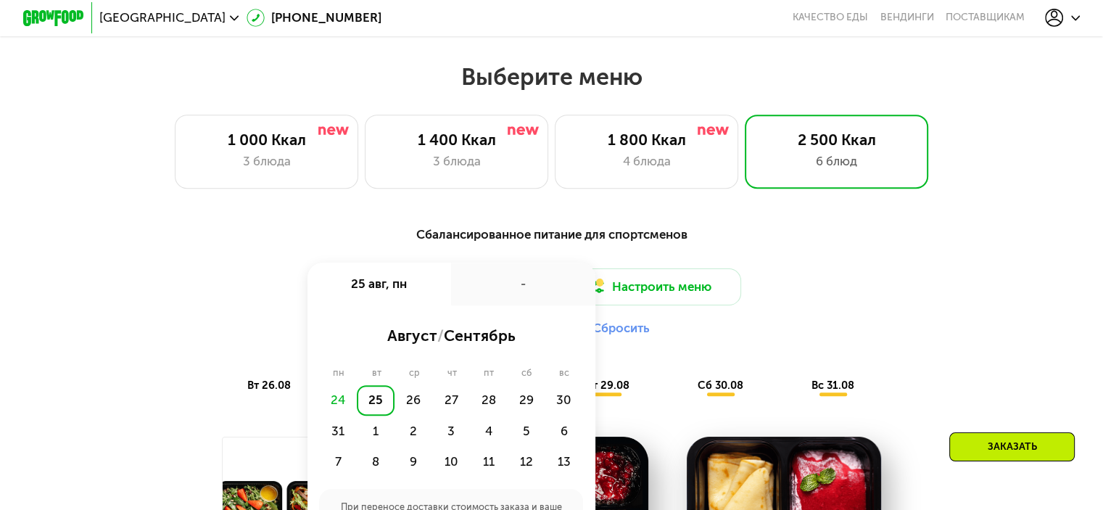
click at [103, 284] on div "Доставка: [DATE] авг, пн - август / сентябрь пн вт ср чт пт сб вс 24 25 26 27 2…" at bounding box center [551, 305] width 907 height 75
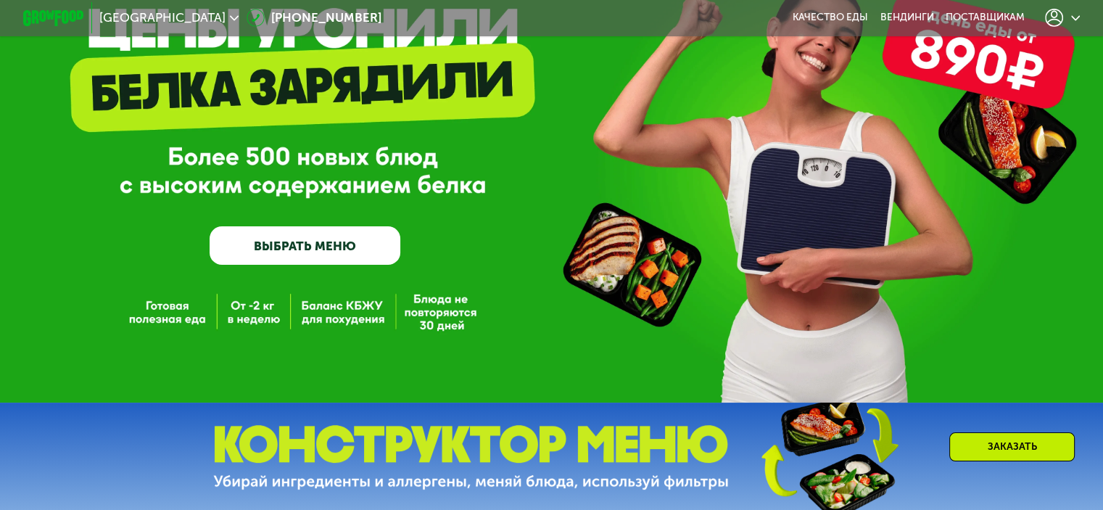
scroll to position [113, 0]
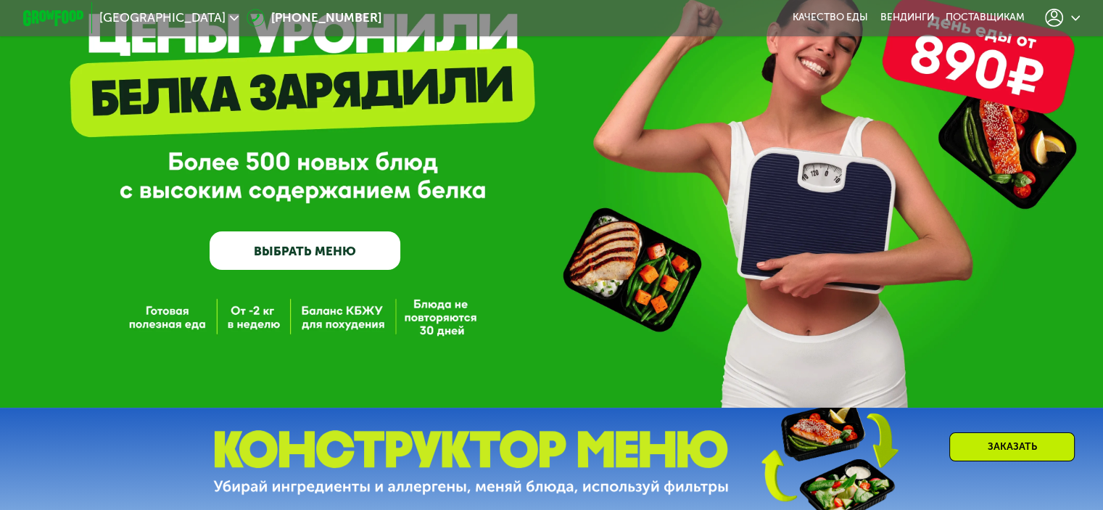
click at [321, 250] on link "ВЫБРАТЬ МЕНЮ" at bounding box center [305, 250] width 191 height 38
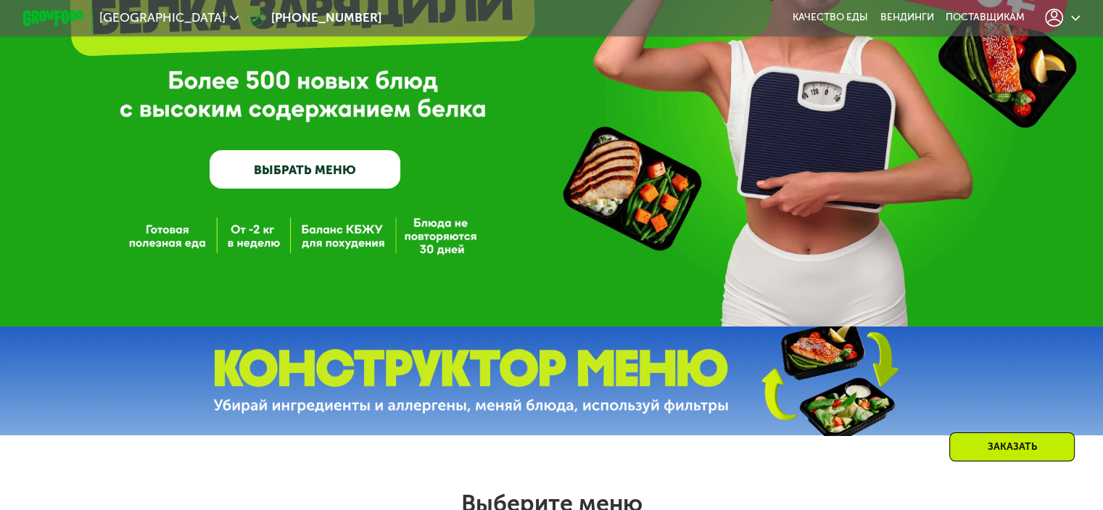
click at [328, 264] on div "GrowFood — доставка правильного питания ВЫБРАТЬ МЕНЮ" at bounding box center [551, 66] width 1103 height 521
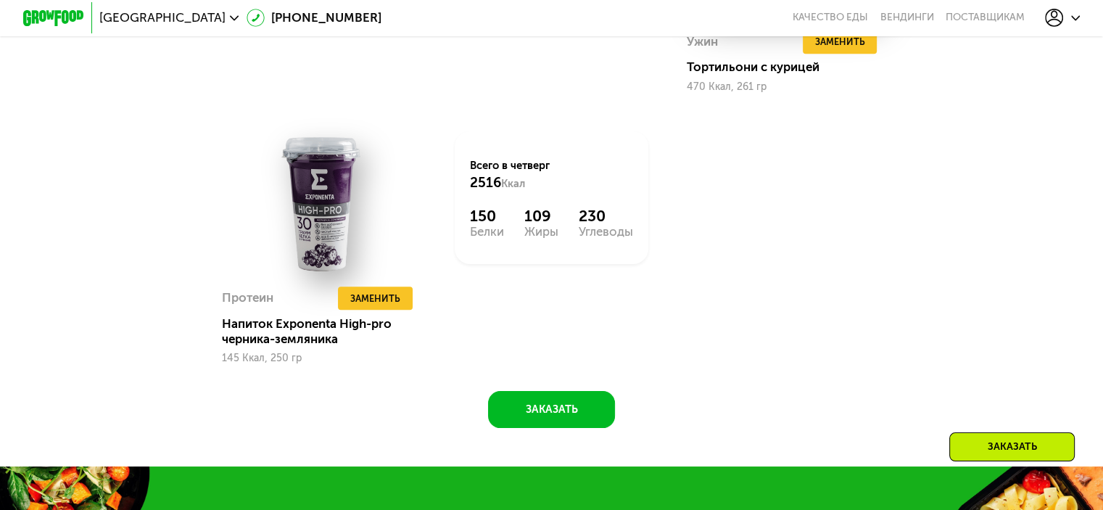
scroll to position [1378, 0]
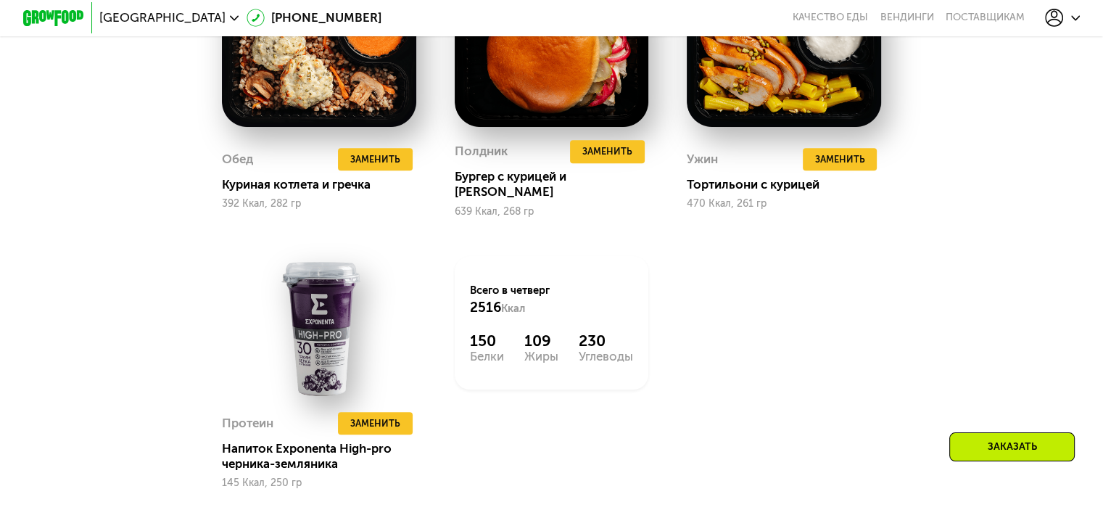
drag, startPoint x: 126, startPoint y: 302, endPoint x: 116, endPoint y: 239, distance: 64.6
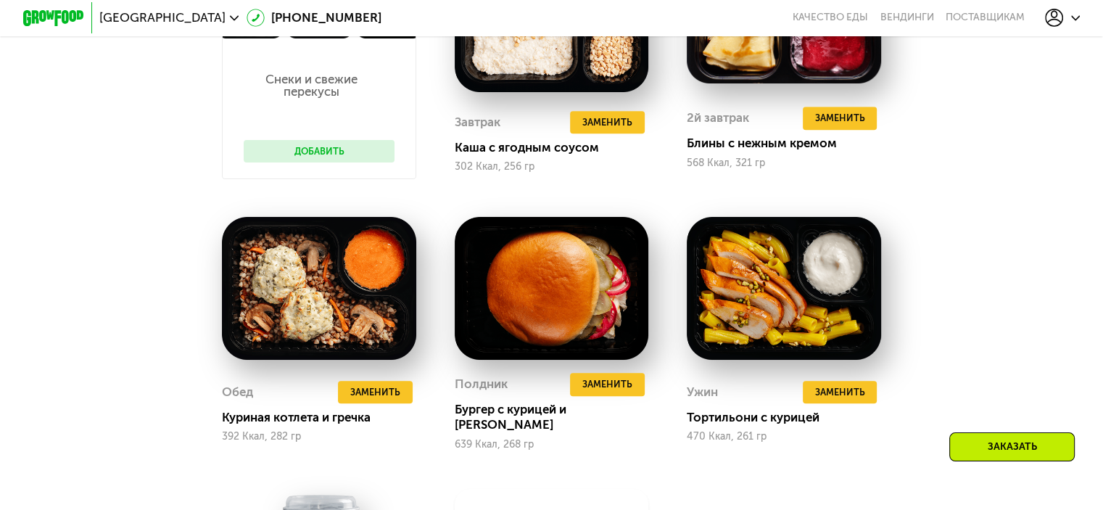
scroll to position [1120, 0]
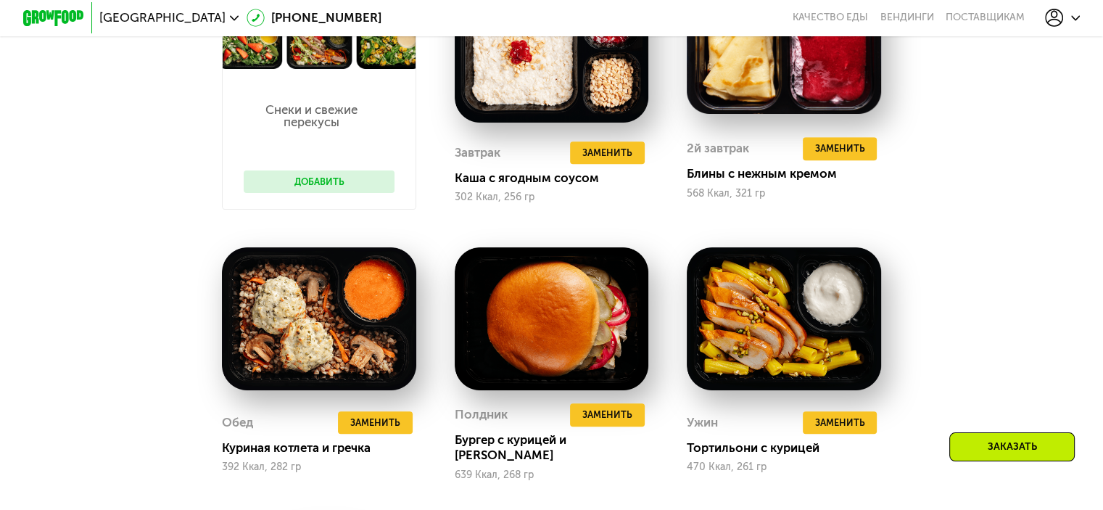
drag, startPoint x: 86, startPoint y: 312, endPoint x: 30, endPoint y: 266, distance: 72.2
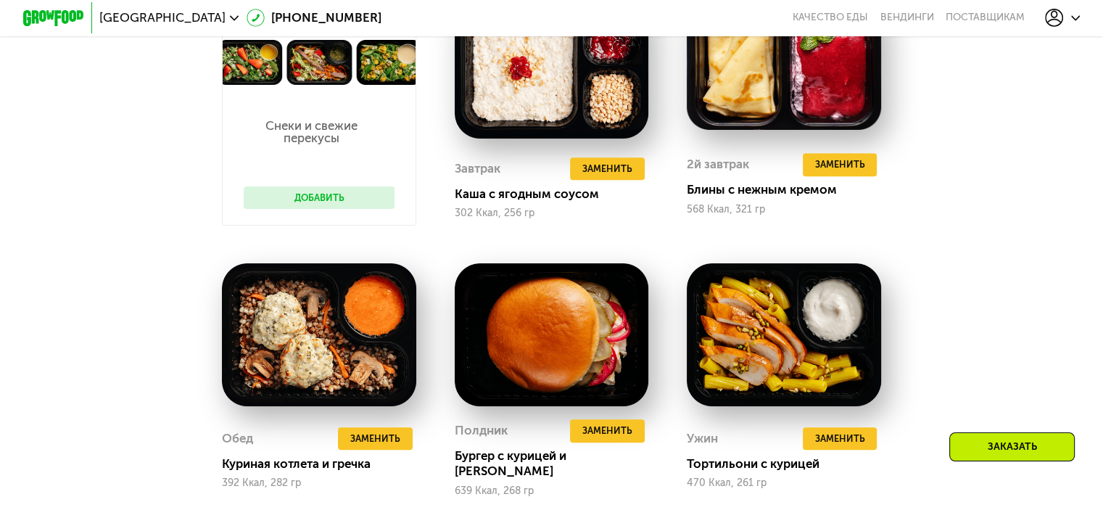
drag, startPoint x: 57, startPoint y: 287, endPoint x: 3, endPoint y: 250, distance: 64.8
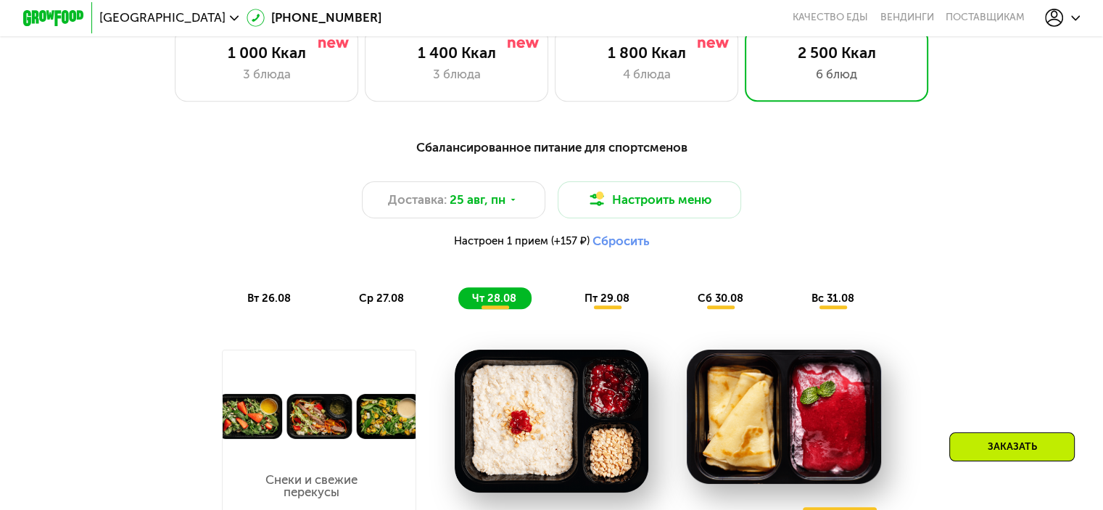
scroll to position [699, 0]
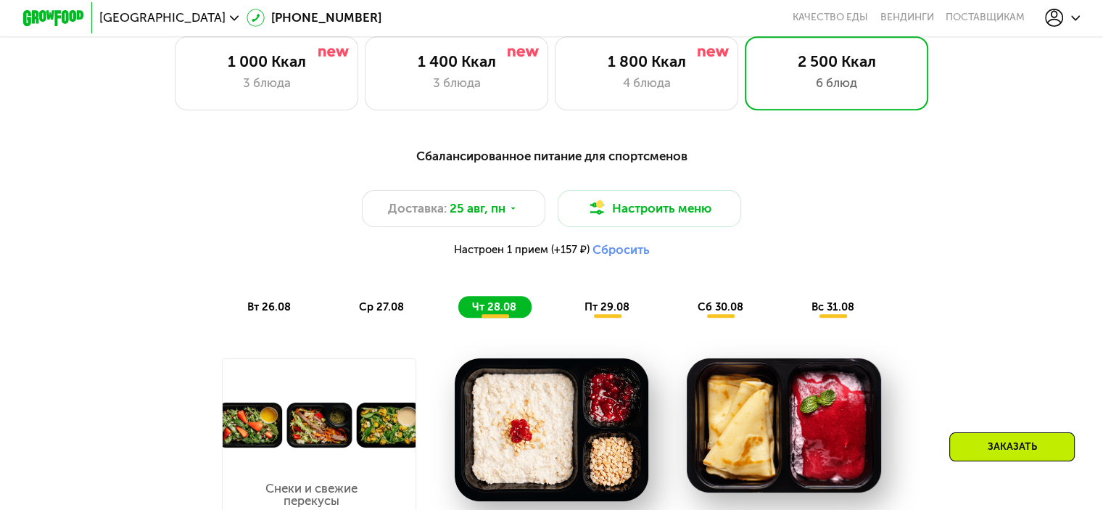
click at [608, 313] on span "пт 29.08" at bounding box center [607, 306] width 45 height 13
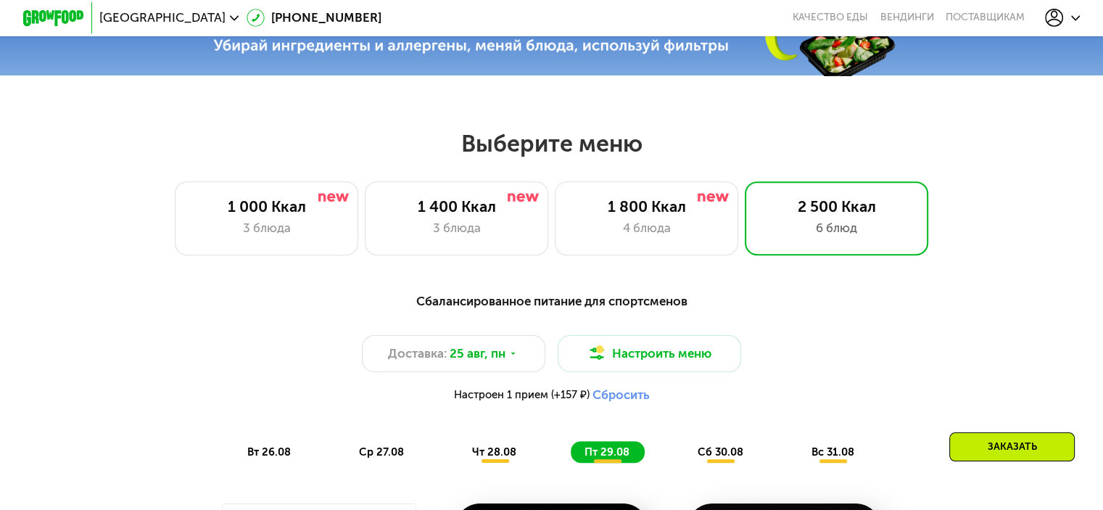
scroll to position [627, 0]
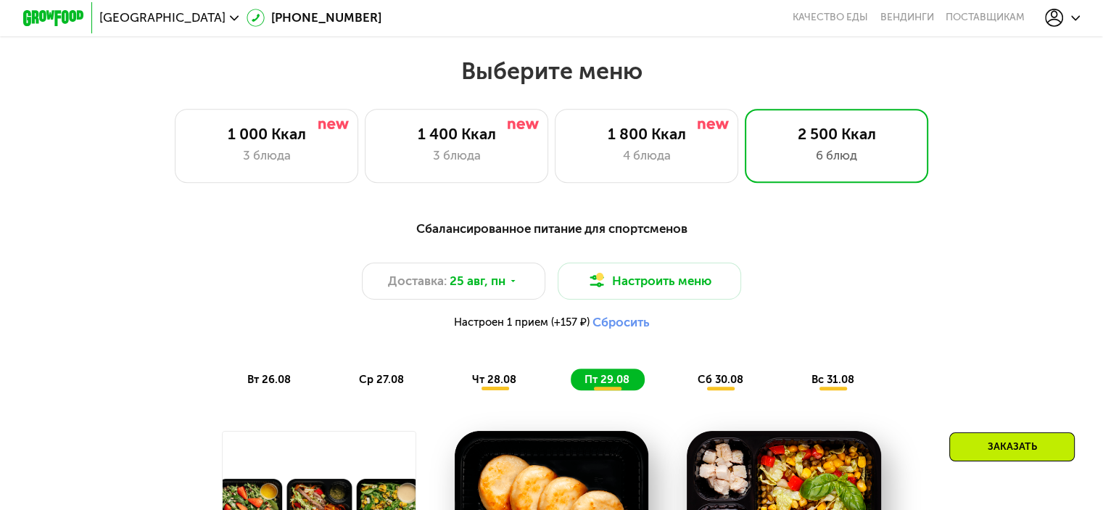
click at [500, 386] on span "чт 28.08" at bounding box center [494, 379] width 44 height 13
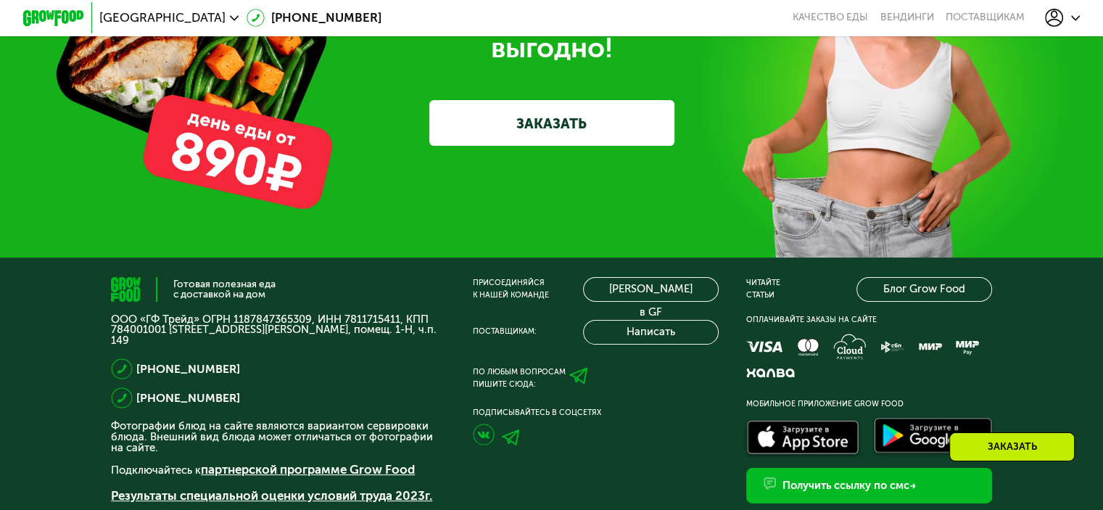
scroll to position [4932, 0]
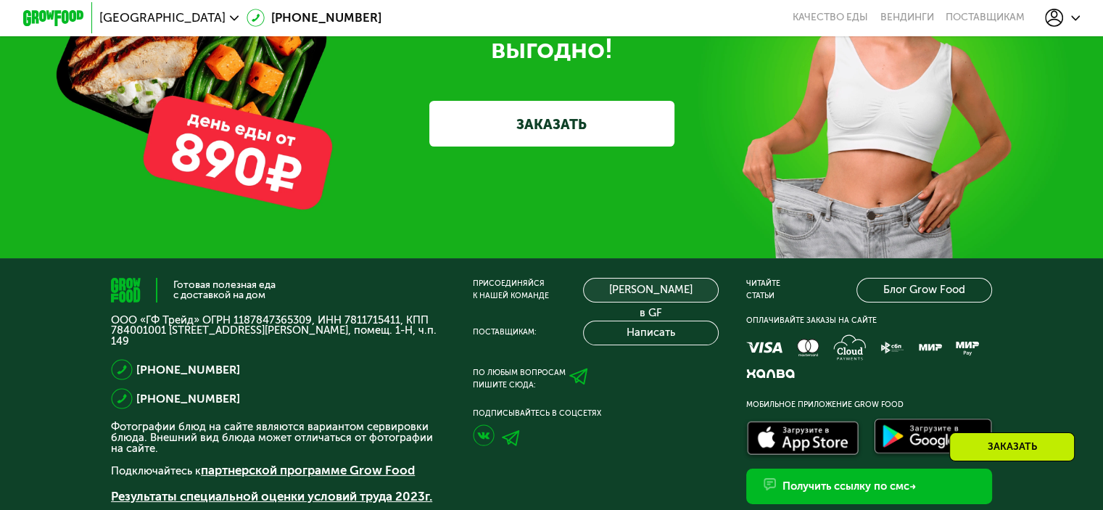
click at [631, 302] on link "[PERSON_NAME] в GF" at bounding box center [650, 290] width 135 height 25
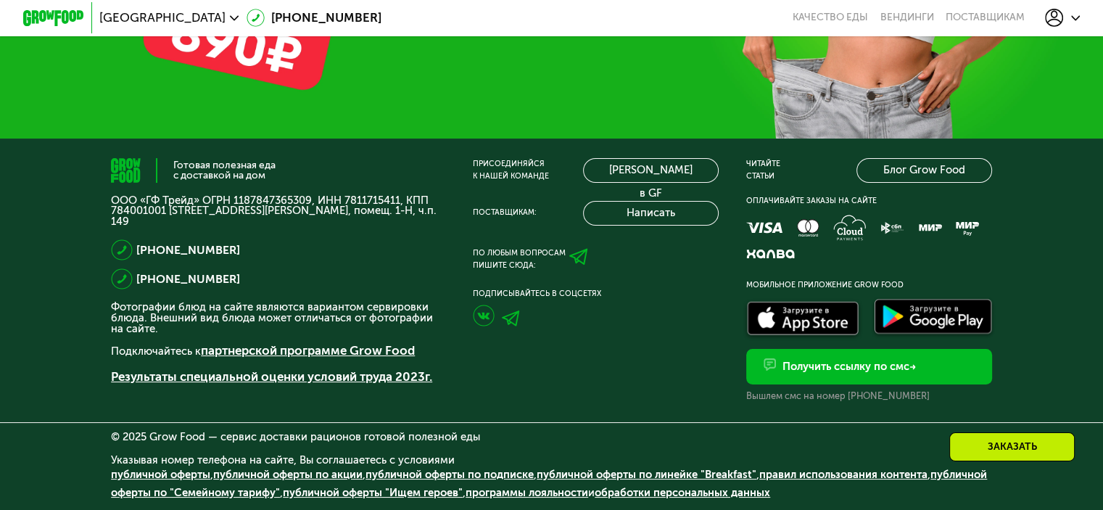
scroll to position [5081, 0]
drag, startPoint x: 633, startPoint y: 408, endPoint x: 607, endPoint y: 487, distance: 83.0
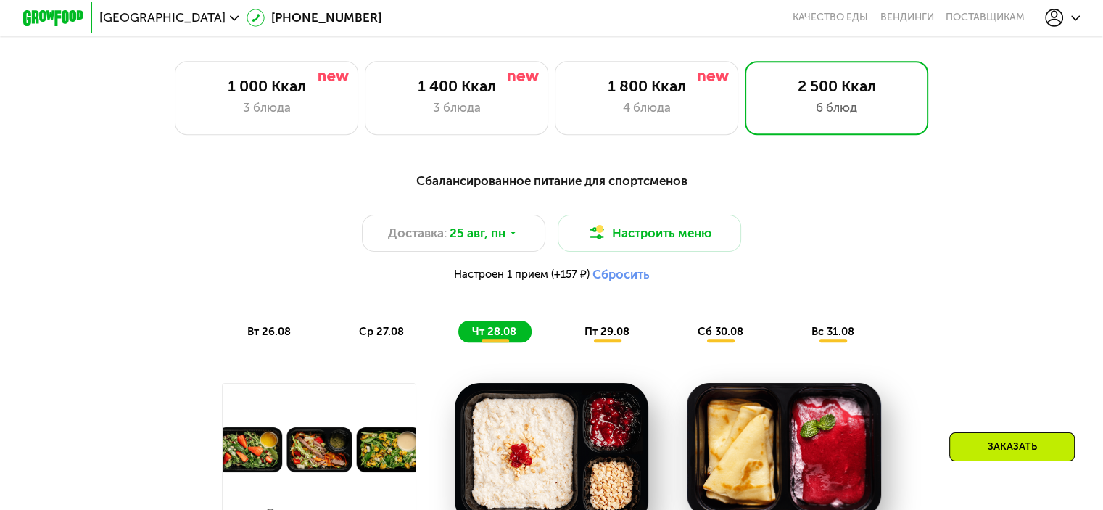
scroll to position [0, 0]
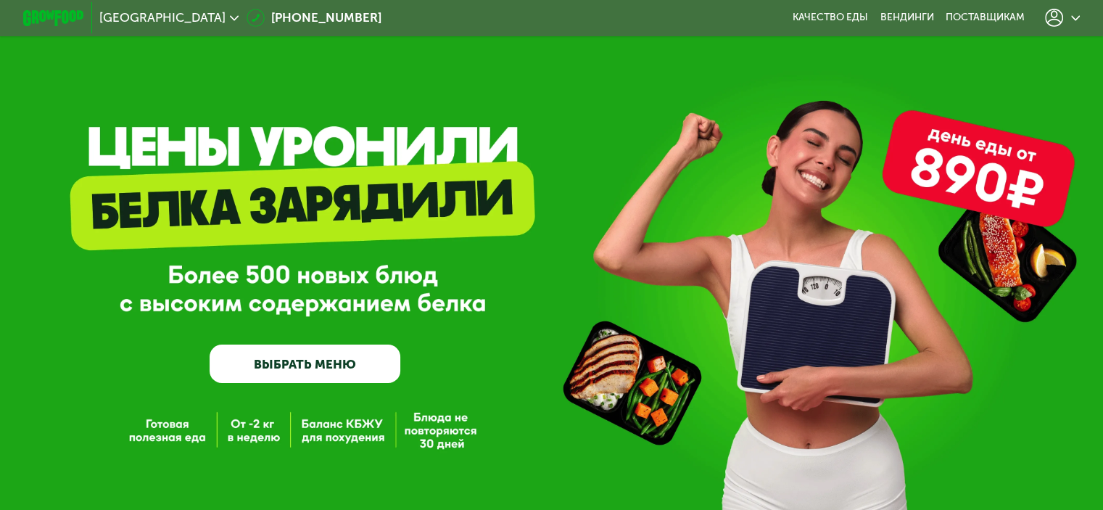
drag, startPoint x: 619, startPoint y: 425, endPoint x: 759, endPoint y: 29, distance: 419.8
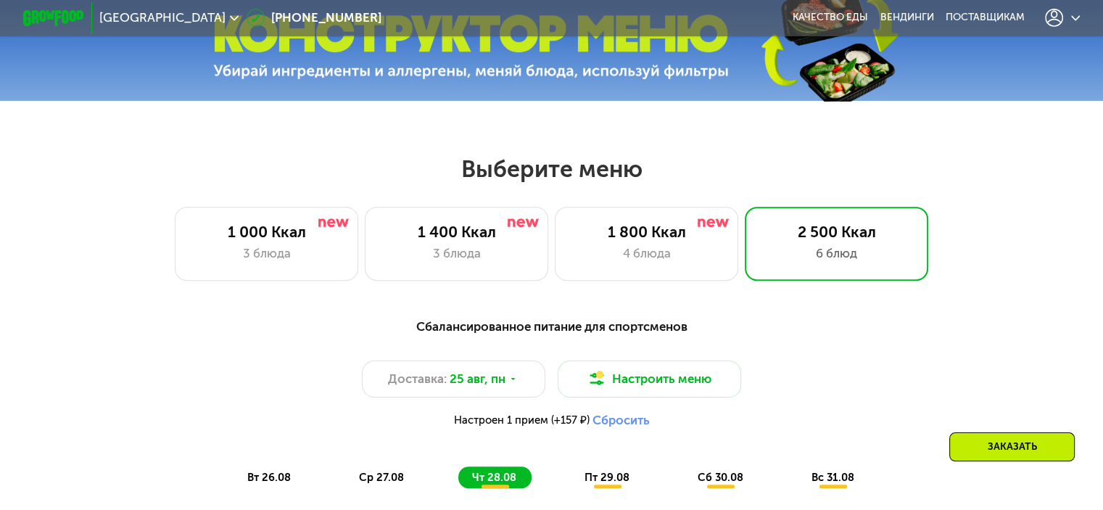
scroll to position [653, 0]
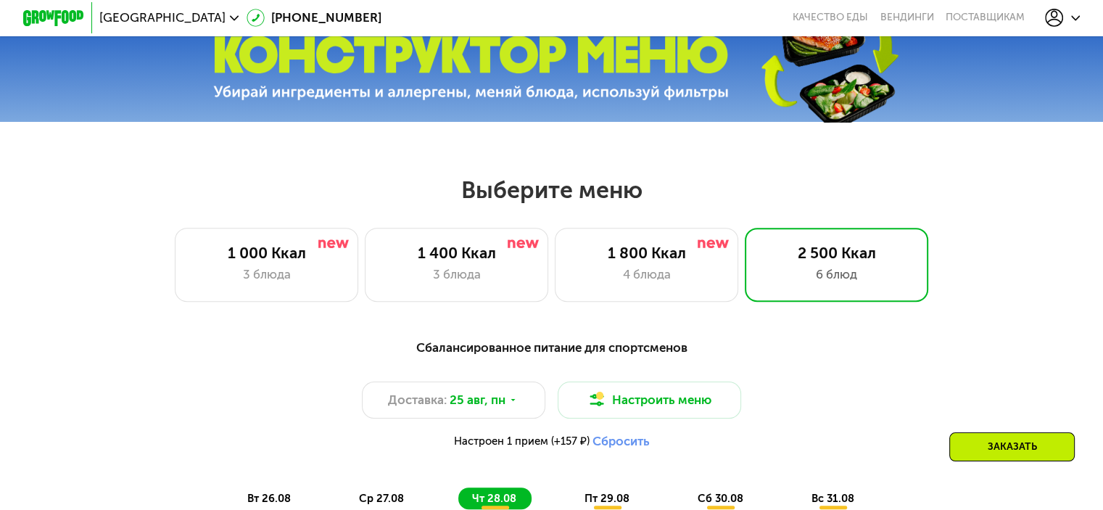
click at [1026, 452] on div "Заказать" at bounding box center [1012, 446] width 125 height 29
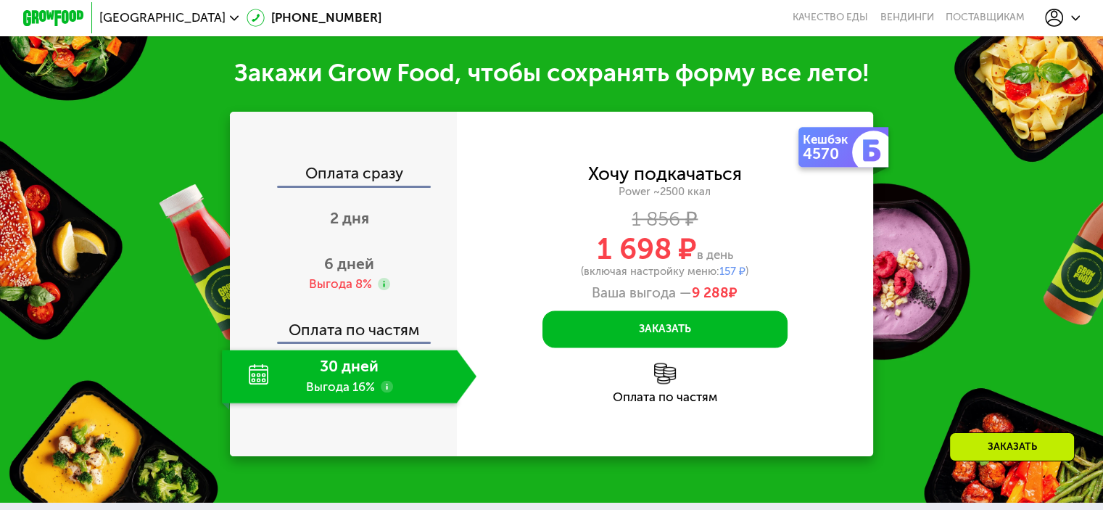
scroll to position [1934, 0]
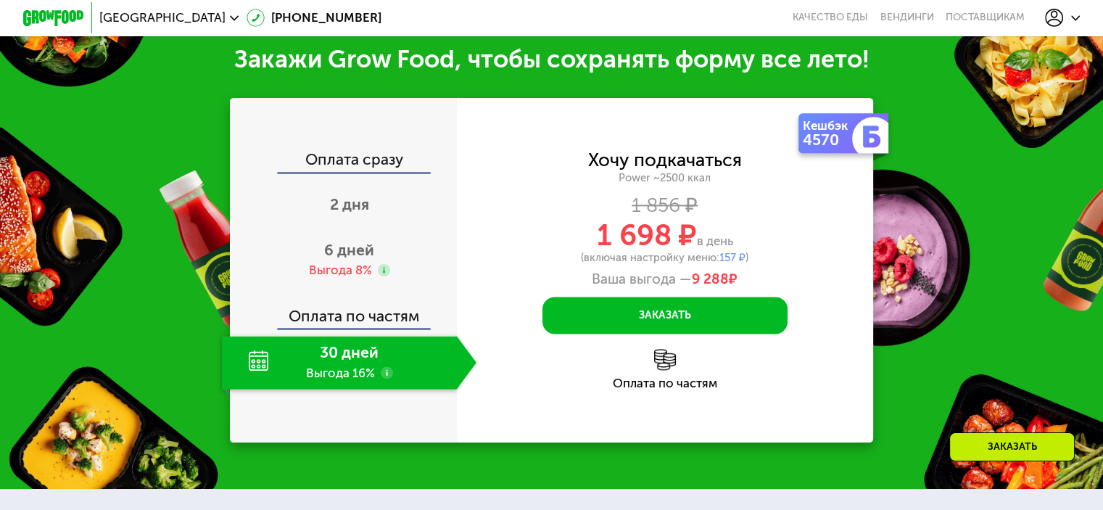
click at [363, 170] on div "Оплата сразу" at bounding box center [344, 162] width 226 height 20
click at [385, 372] on use at bounding box center [387, 372] width 12 height 12
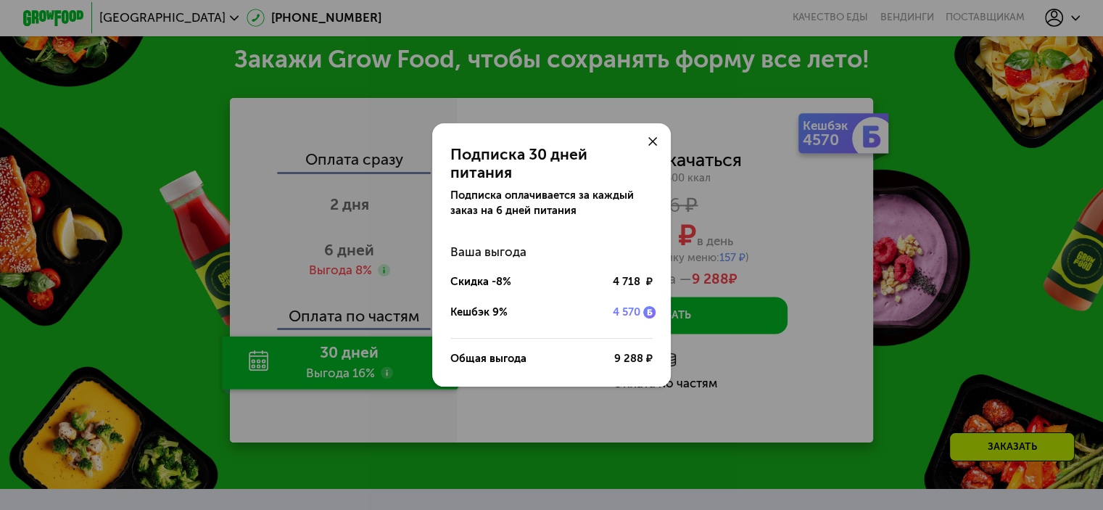
click at [114, 307] on div "Подписка 30 дней питания Подписка оплачивается за каждый заказ на 6 дней питани…" at bounding box center [551, 255] width 1103 height 510
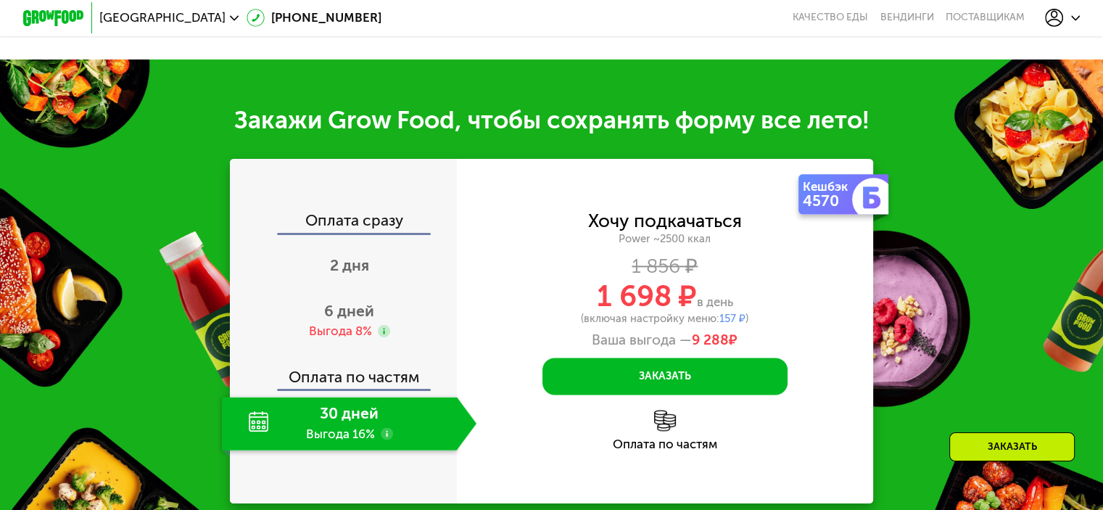
scroll to position [1861, 0]
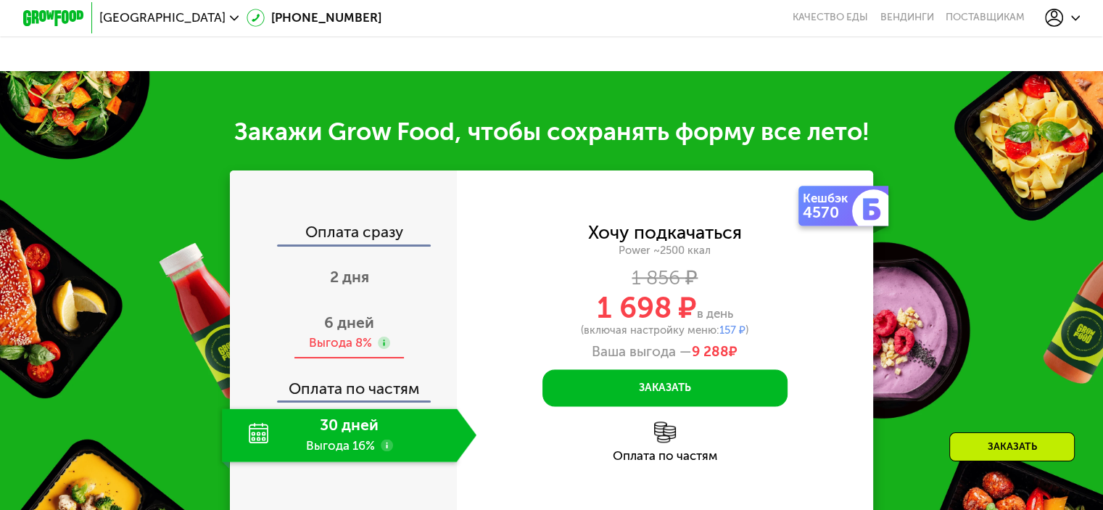
click at [360, 341] on div "Выгода 8%" at bounding box center [339, 342] width 63 height 17
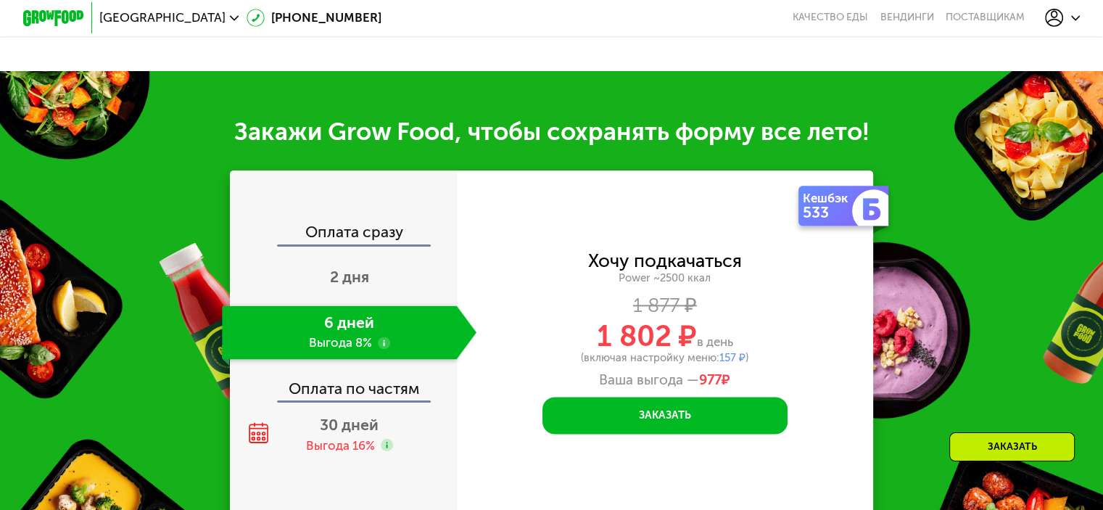
click at [370, 392] on div "Оплата по частям" at bounding box center [344, 383] width 226 height 36
click at [381, 445] on use at bounding box center [387, 445] width 12 height 12
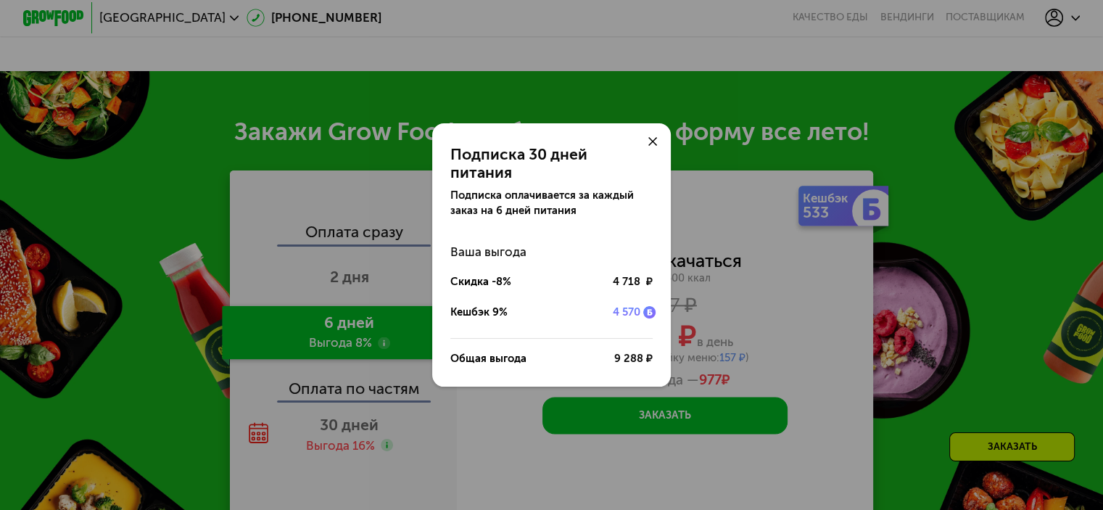
click at [654, 147] on icon at bounding box center [652, 141] width 9 height 9
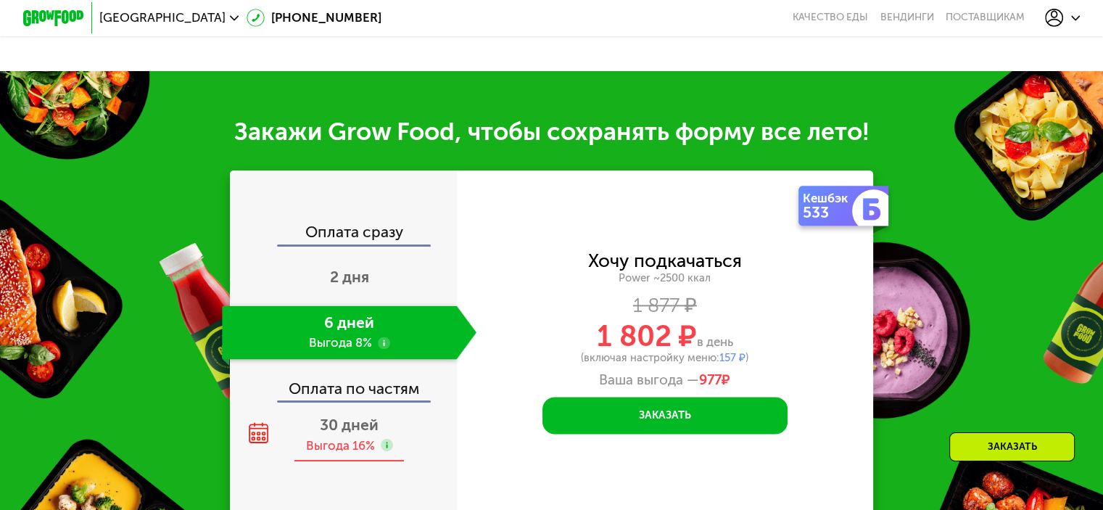
click at [343, 432] on span "30 дней" at bounding box center [349, 425] width 59 height 18
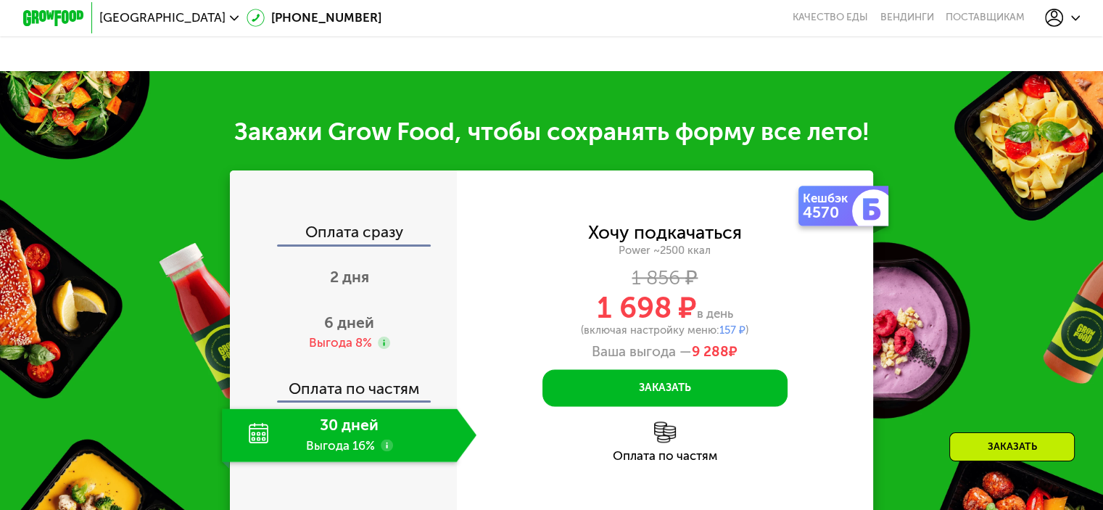
click at [366, 236] on div "Оплата сразу" at bounding box center [344, 234] width 226 height 20
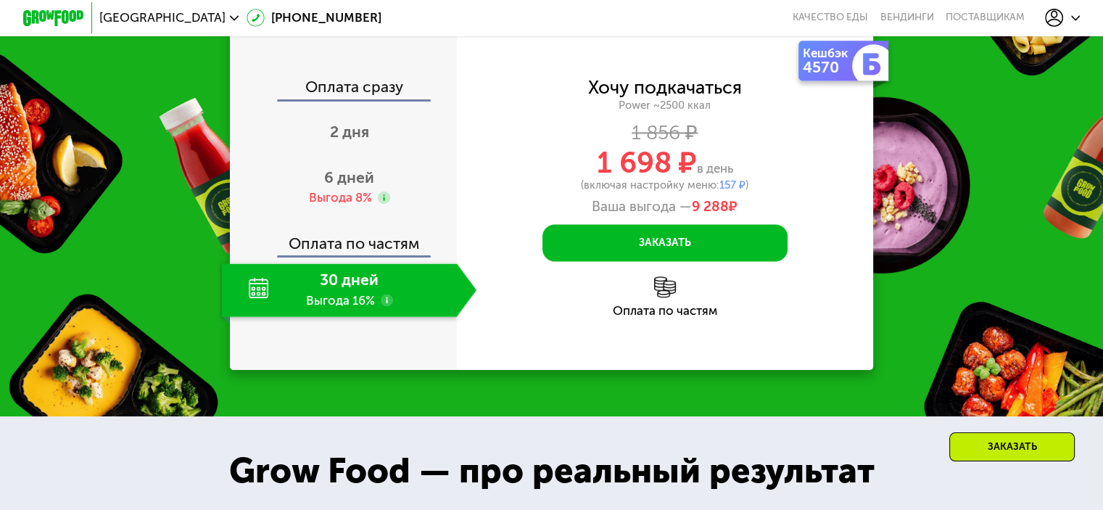
scroll to position [1934, 0]
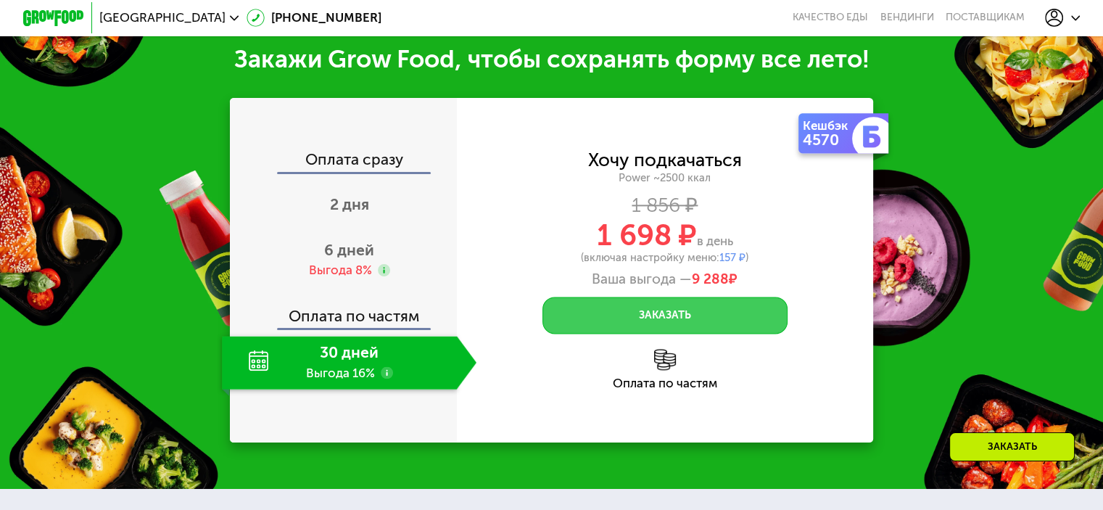
click at [732, 324] on button "Заказать" at bounding box center [665, 315] width 245 height 37
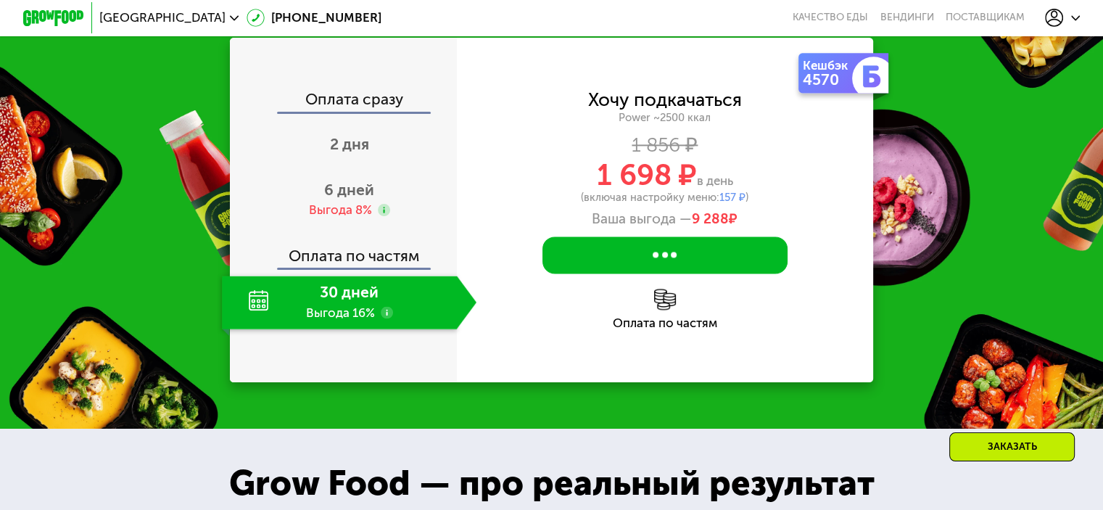
scroll to position [2006, 0]
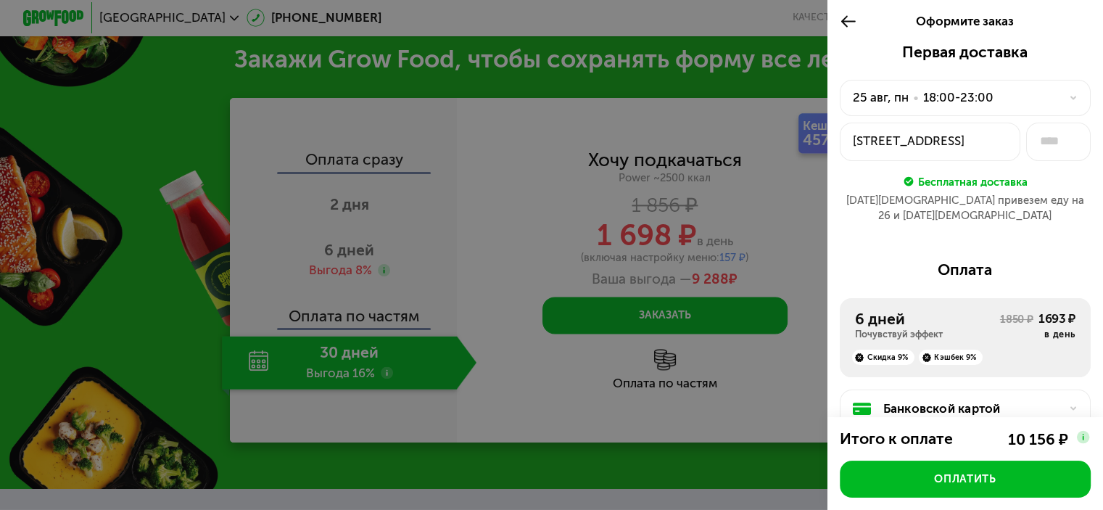
click at [840, 22] on icon at bounding box center [848, 21] width 17 height 18
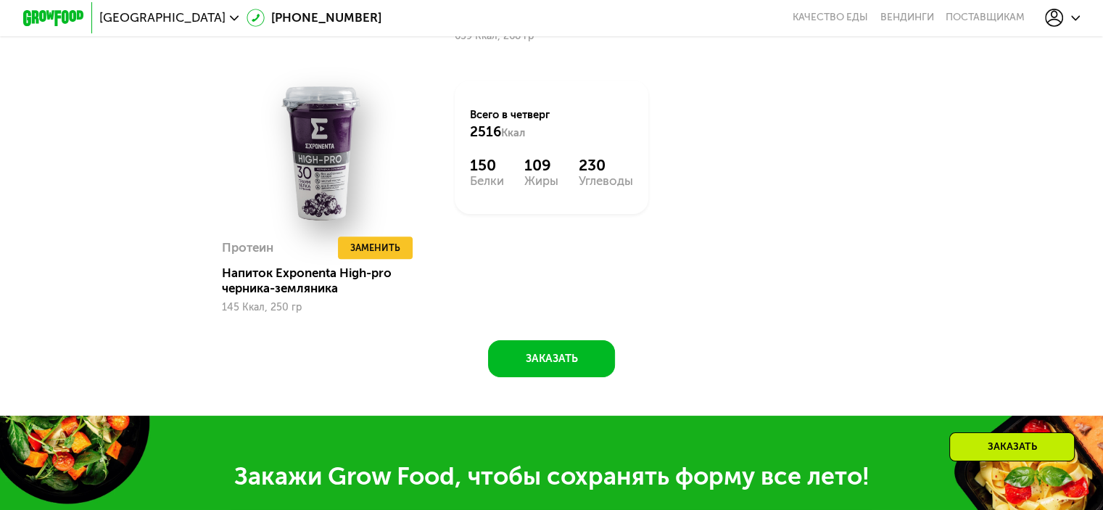
scroll to position [1354, 0]
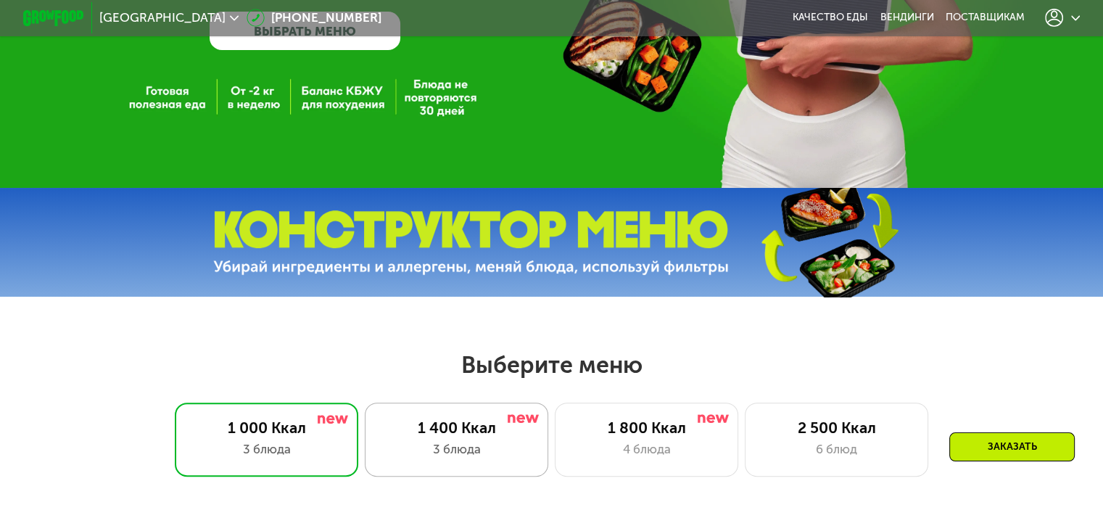
scroll to position [363, 0]
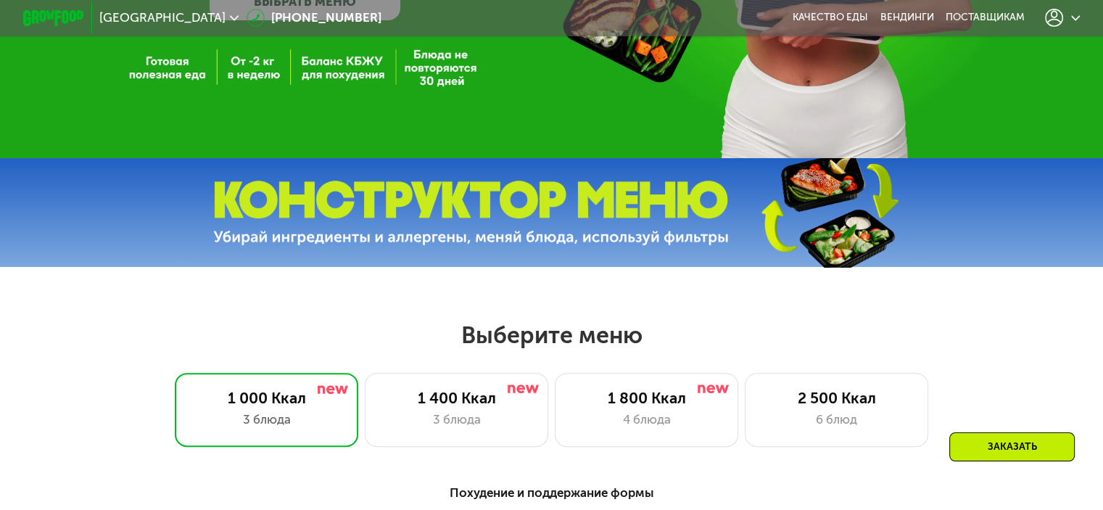
click at [12, 350] on div "Выберите меню 1 000 Ккал 3 блюда 1 400 Ккал 3 блюда 1 800 Ккал 4 блюда 2 500 Кк…" at bounding box center [551, 383] width 1103 height 125
